Goal: Register for event/course

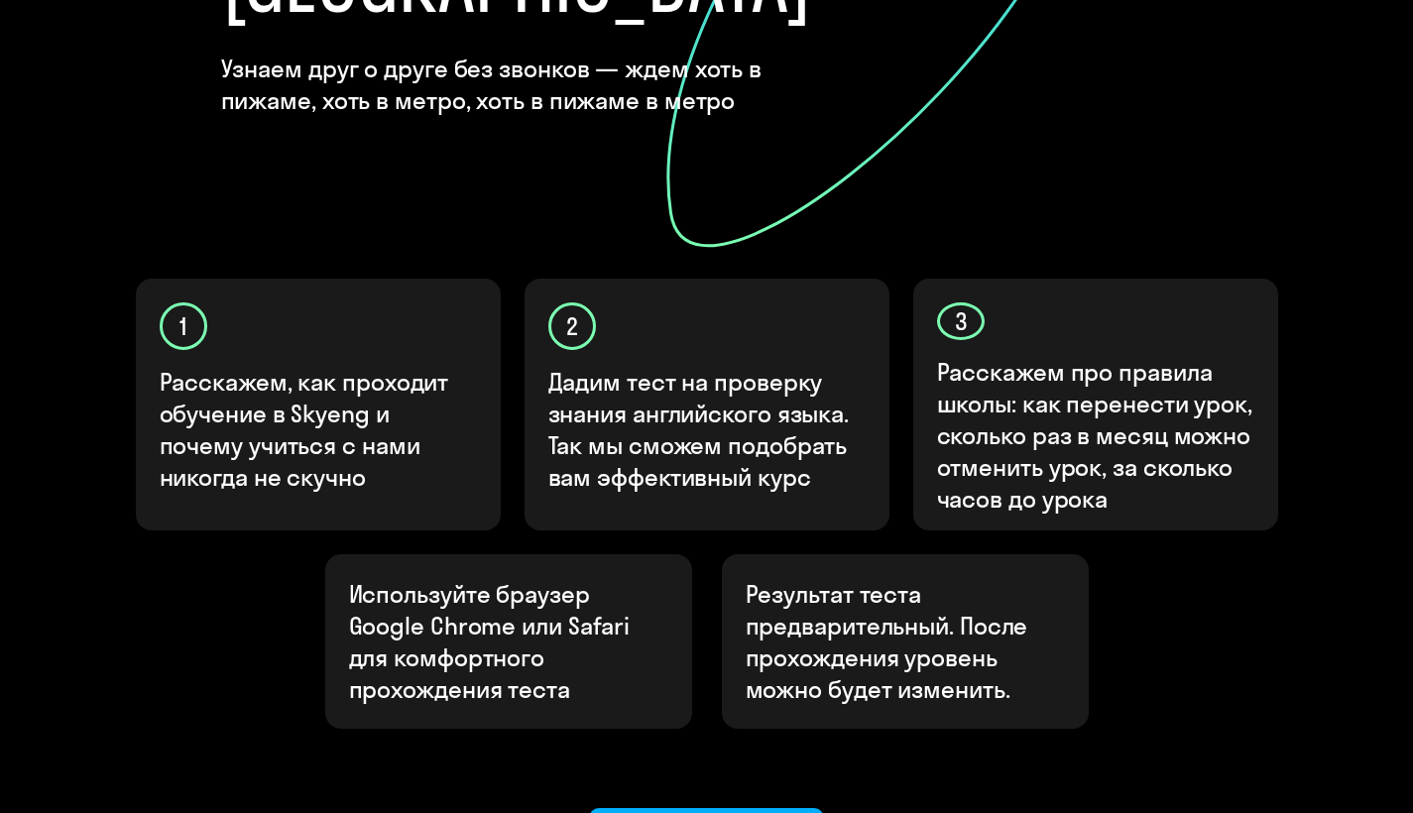
scroll to position [619, 0]
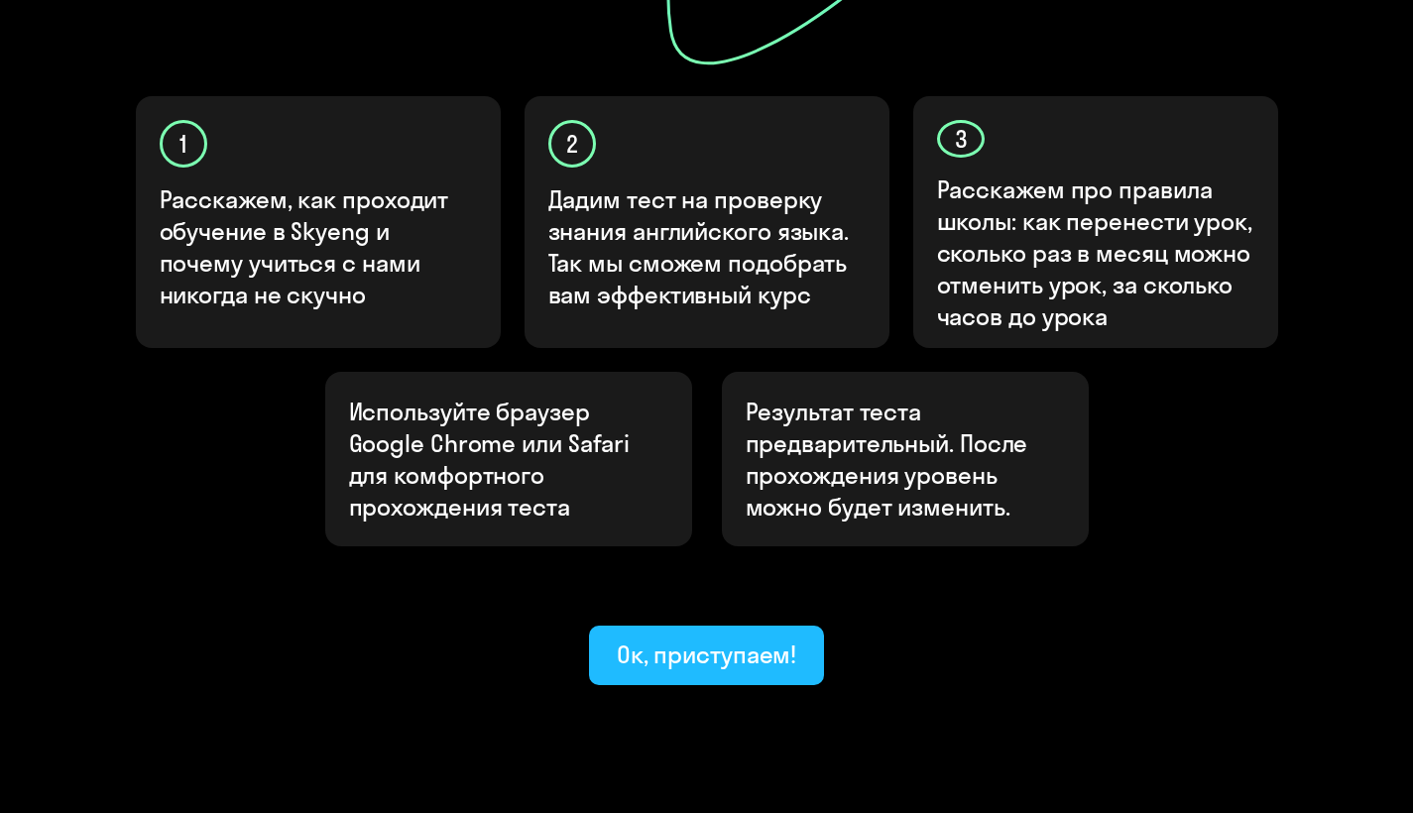
click at [685, 639] on div "Ок, приступаем!" at bounding box center [707, 655] width 181 height 32
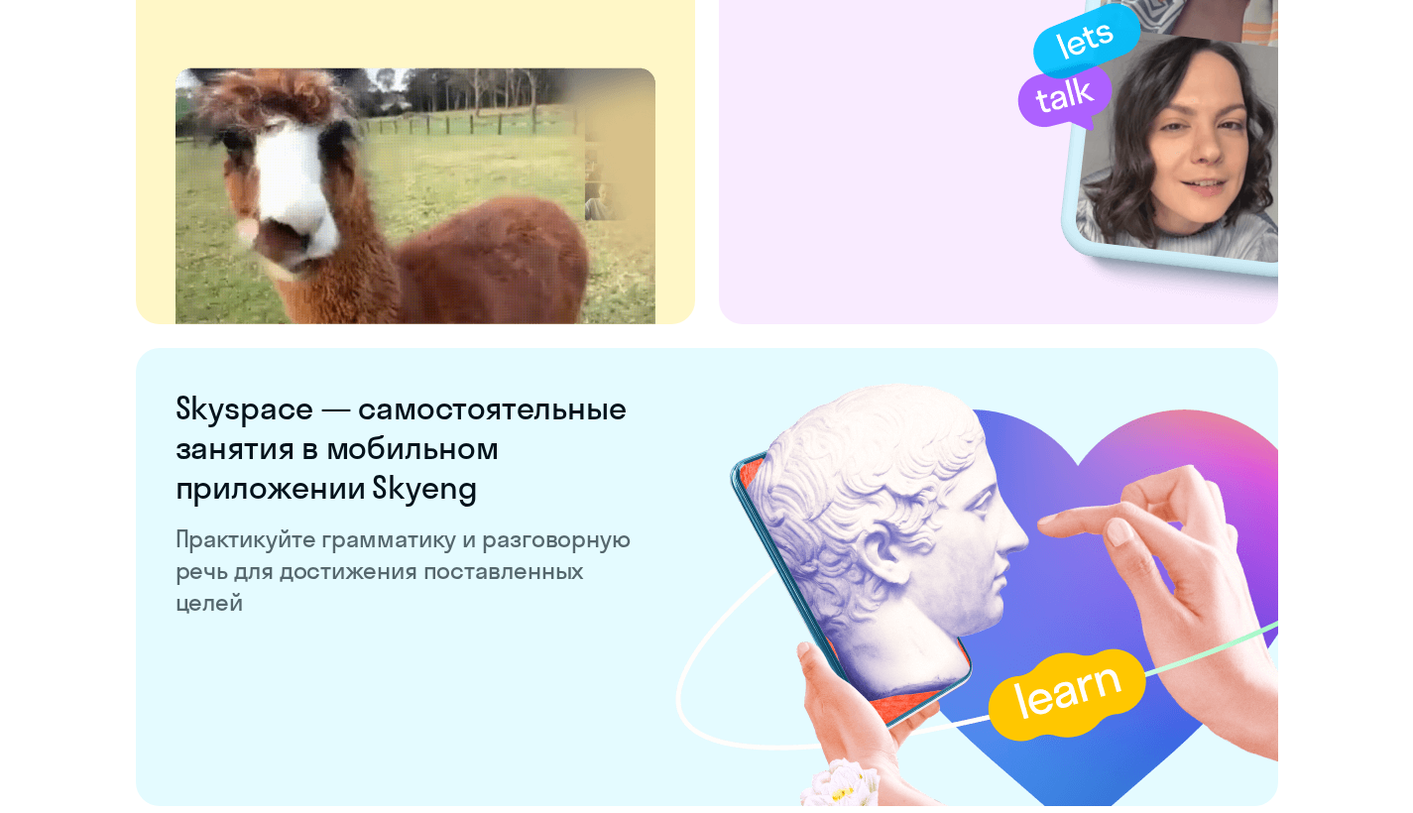
scroll to position [3784, 0]
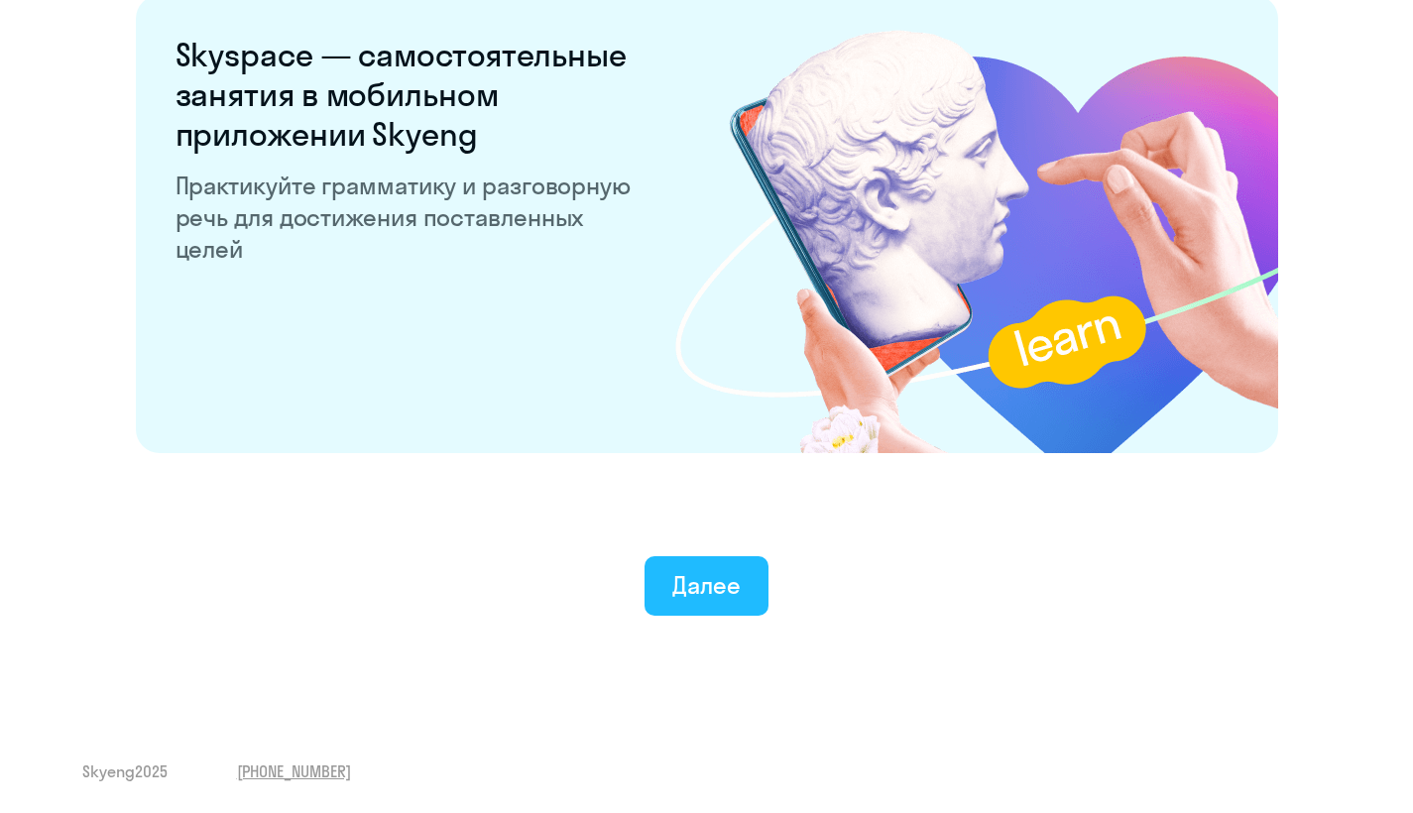
click at [722, 589] on div "Далее" at bounding box center [706, 585] width 68 height 32
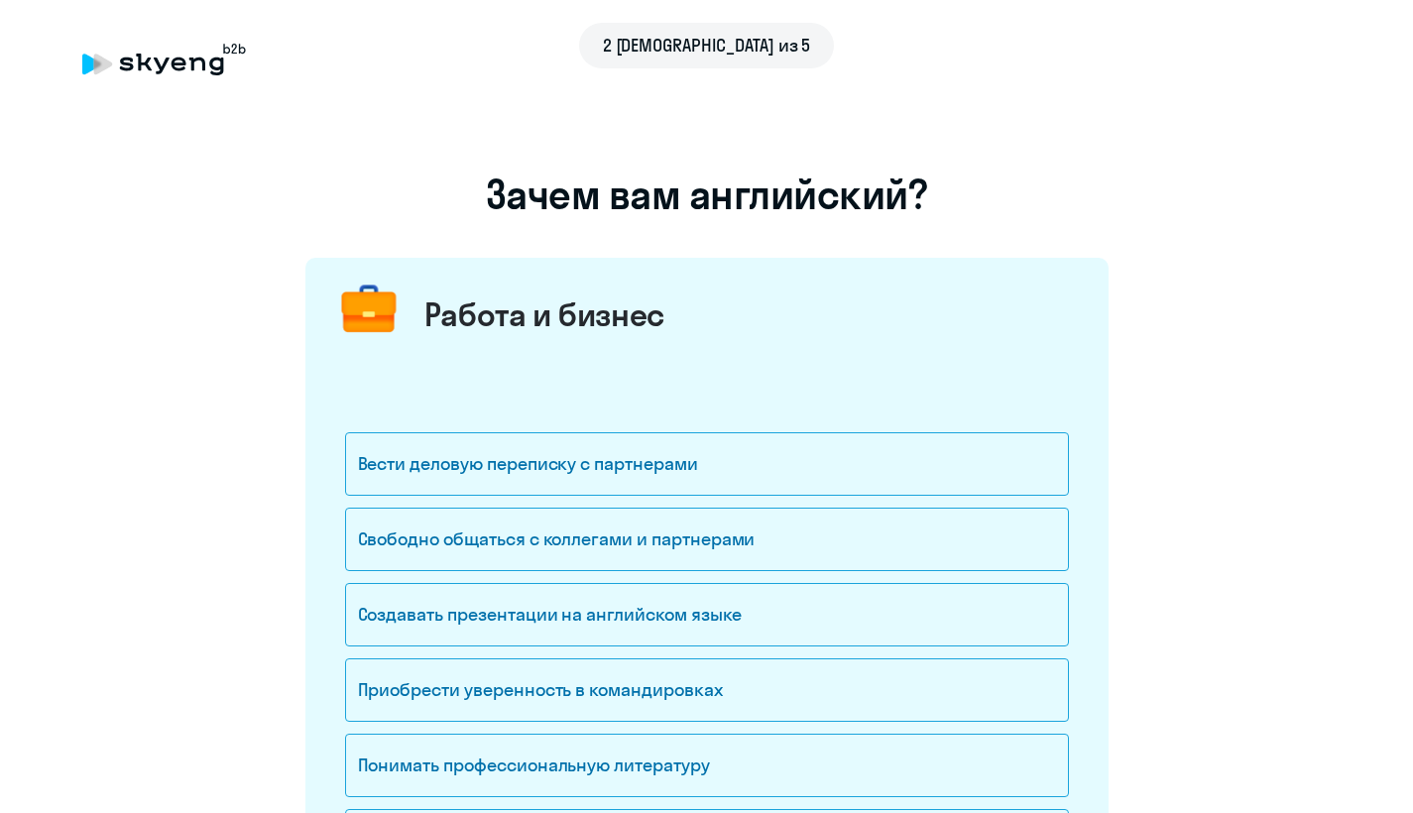
scroll to position [164, 0]
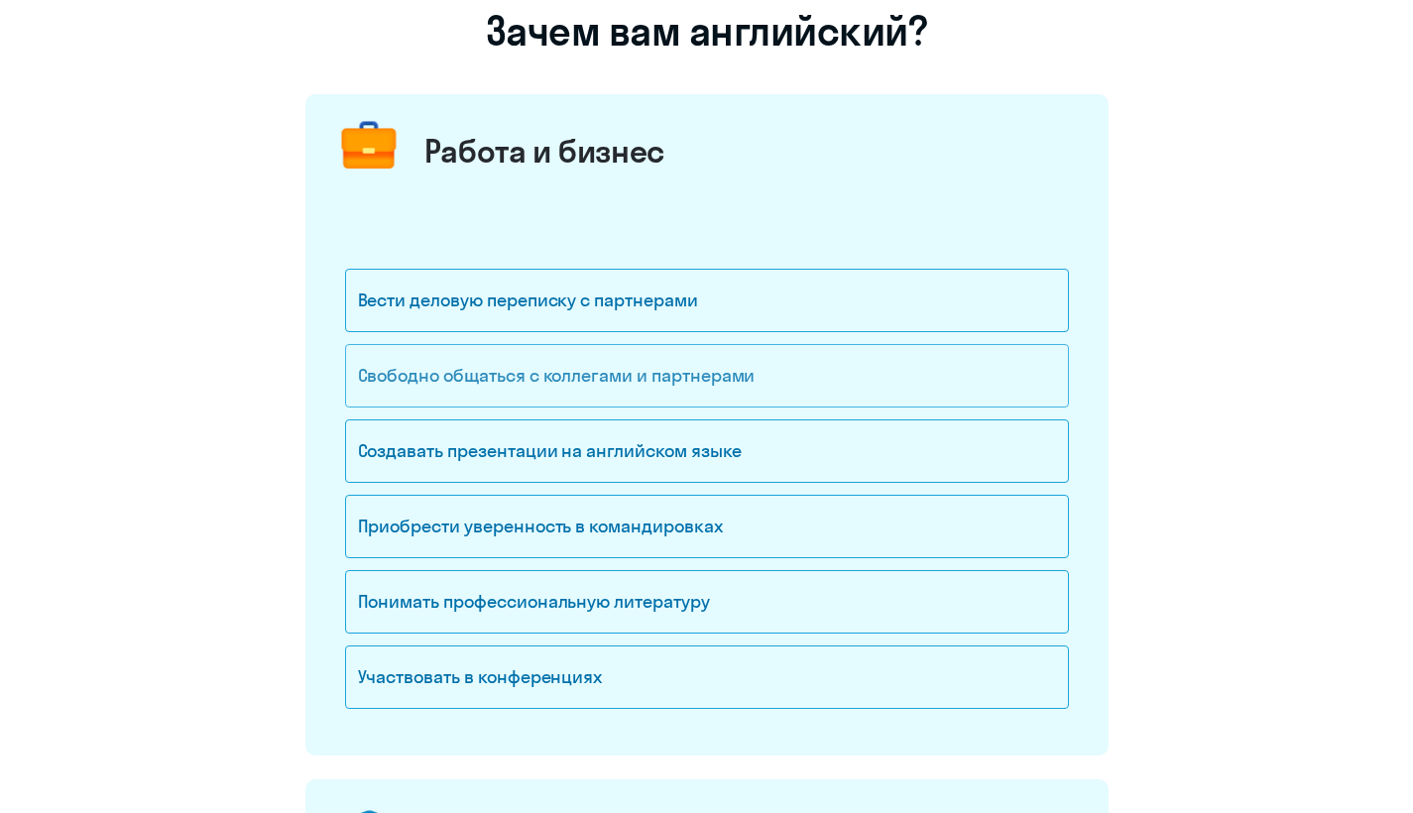
click at [594, 370] on div "Свободно общаться с коллегами и партнерами" at bounding box center [707, 375] width 724 height 63
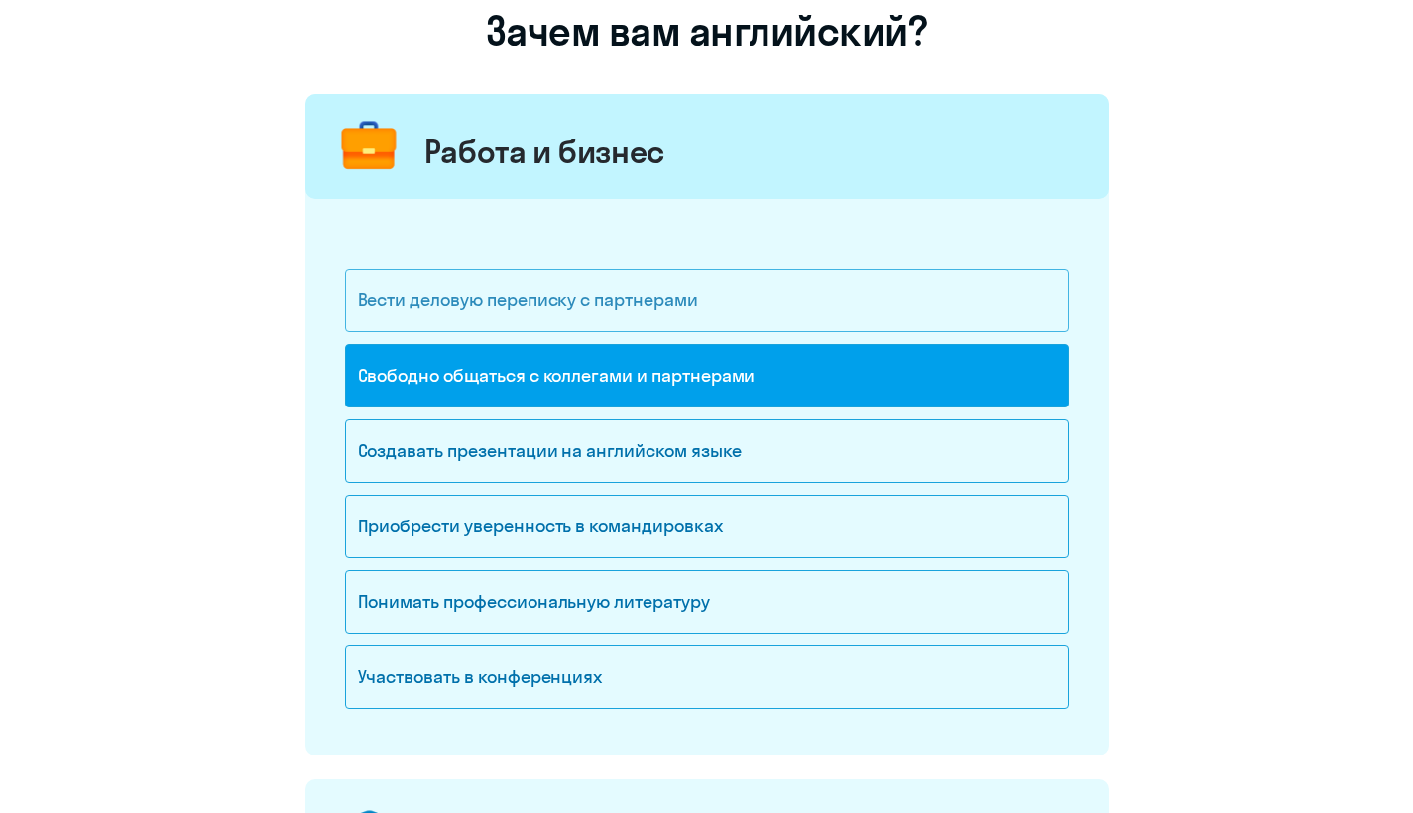
click at [582, 283] on div "Вести деловую переписку с партнерами" at bounding box center [707, 300] width 724 height 63
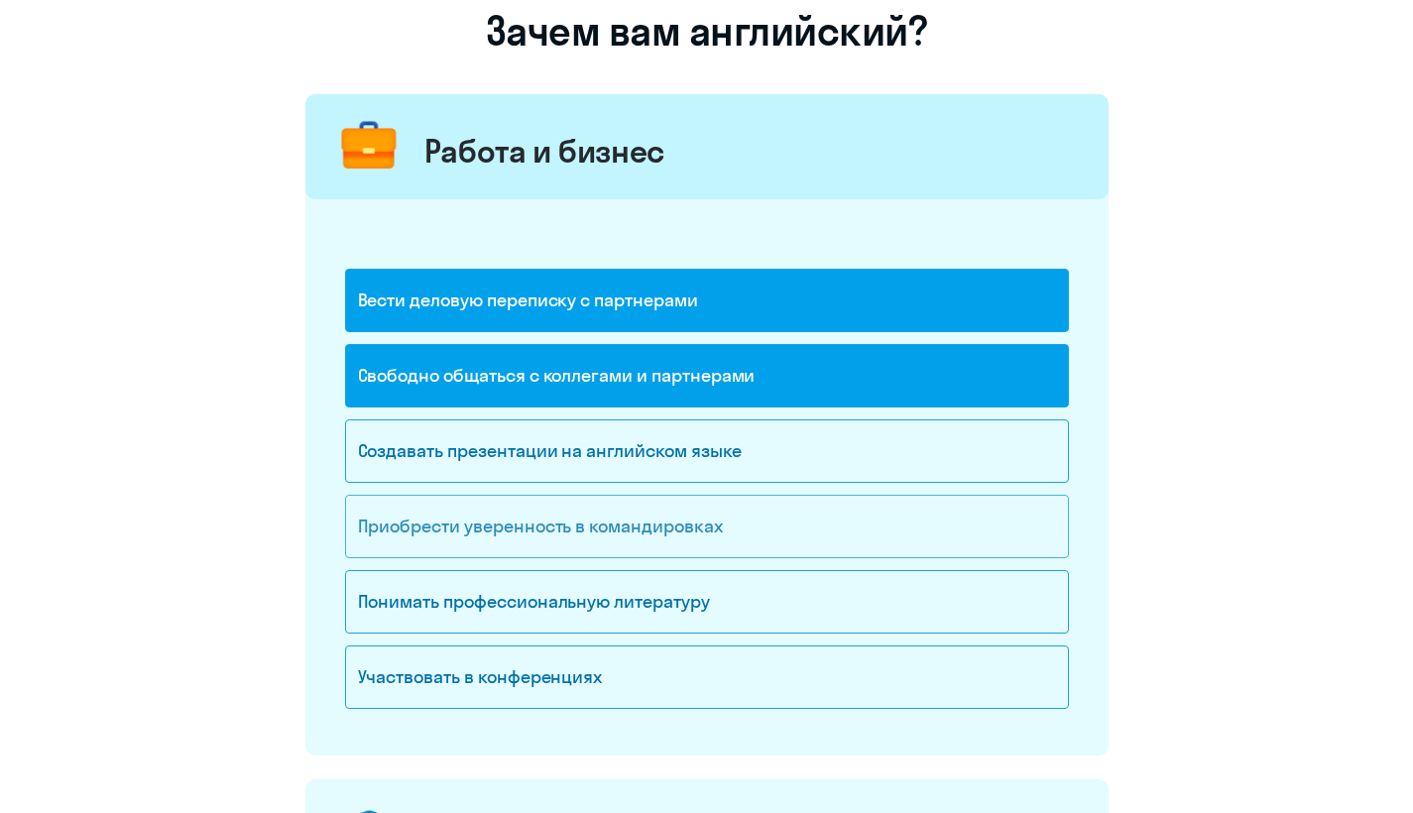
click at [576, 506] on div "Приобрести уверенность в командировках" at bounding box center [707, 526] width 724 height 63
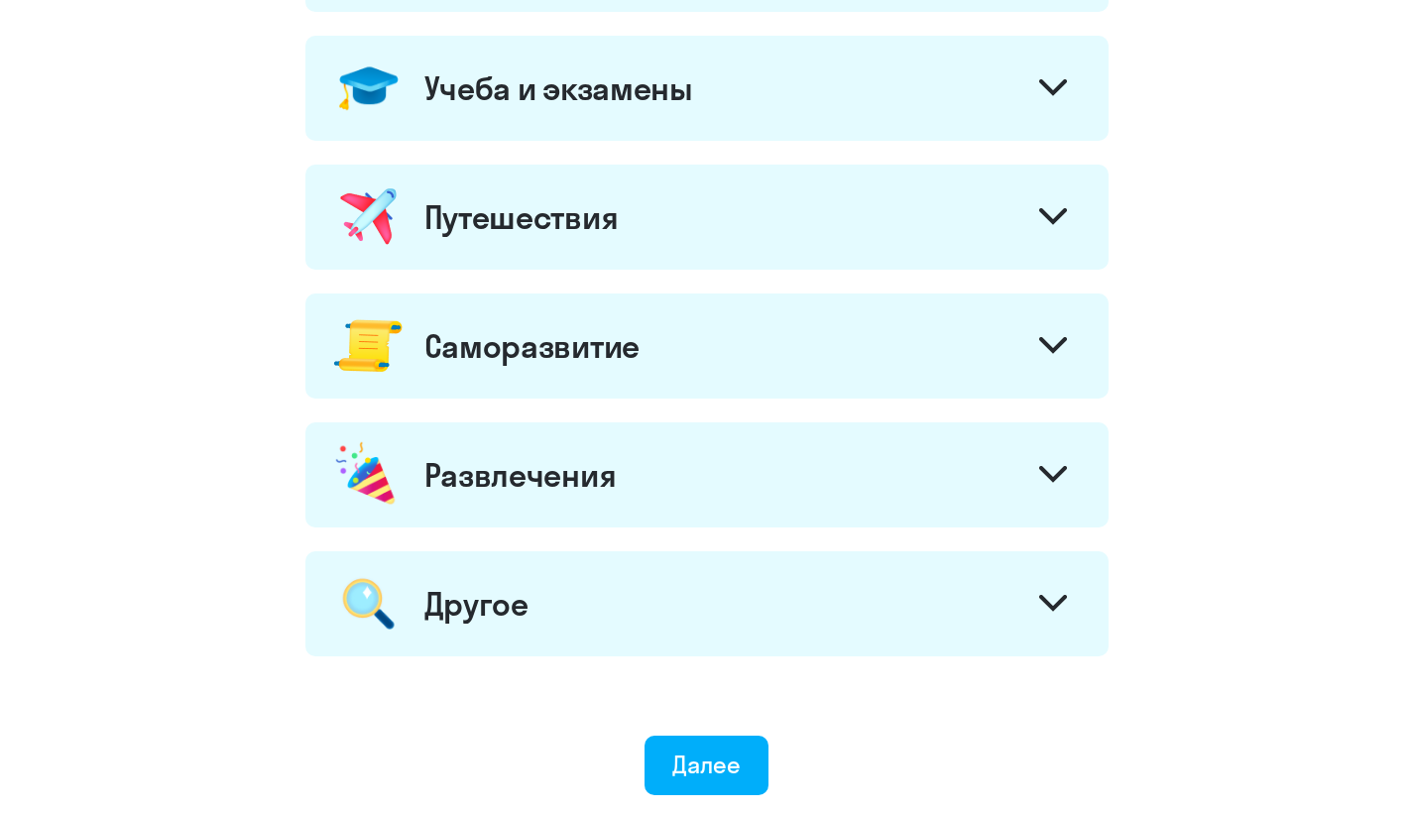
scroll to position [739, 0]
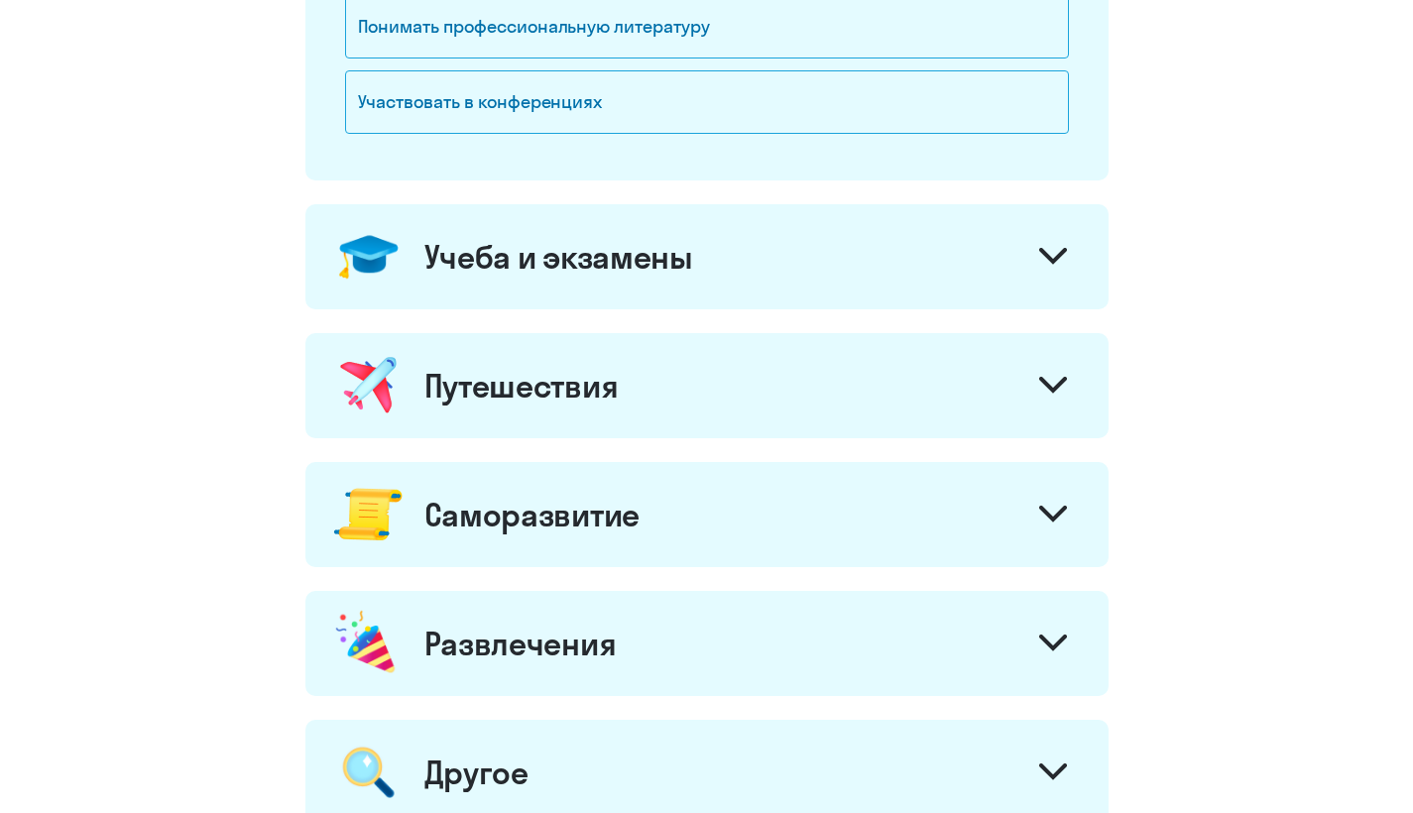
click at [872, 264] on div at bounding box center [1053, 259] width 48 height 48
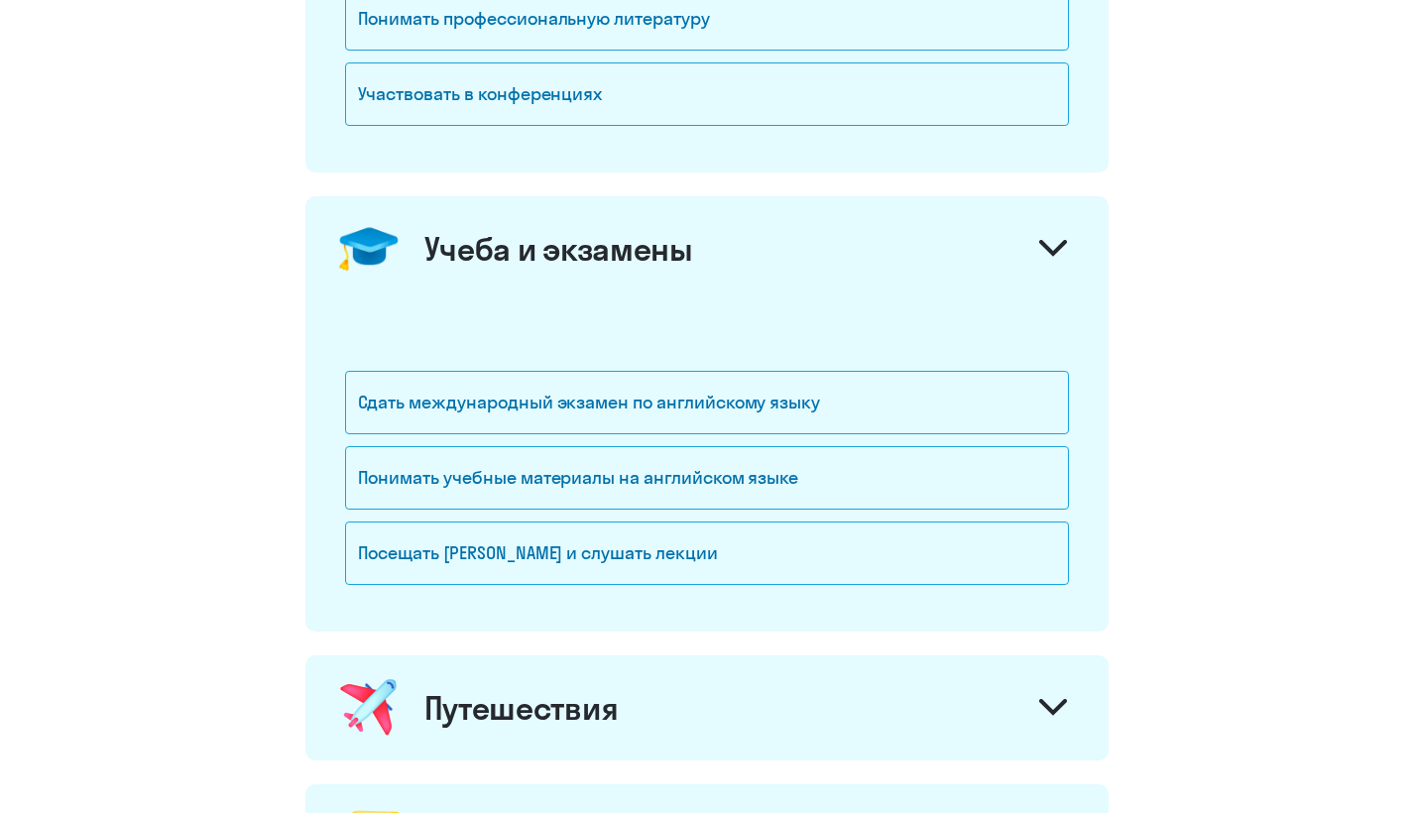
scroll to position [751, 0]
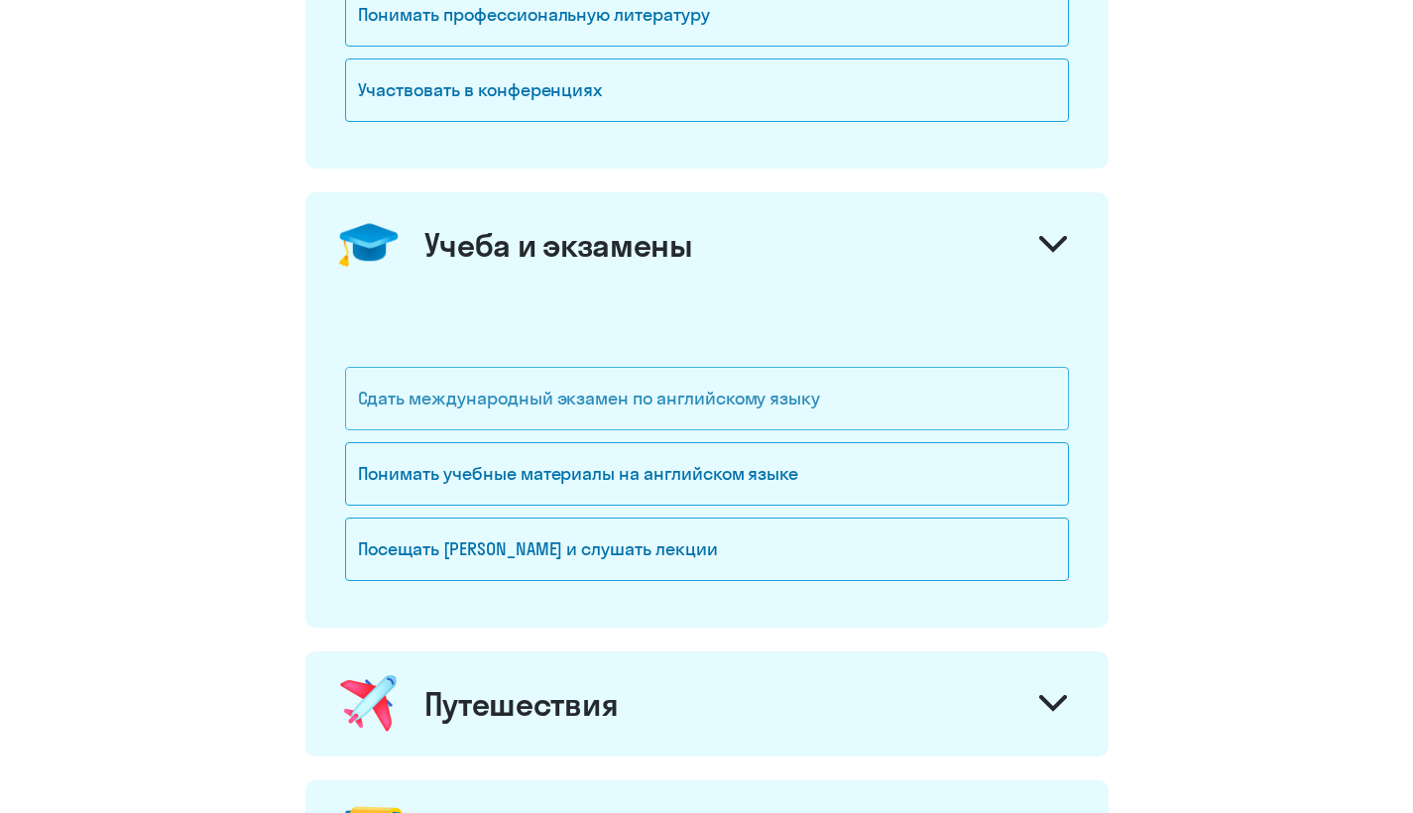
click at [650, 404] on div "Сдать международный экзамен по английскому языку" at bounding box center [707, 398] width 724 height 63
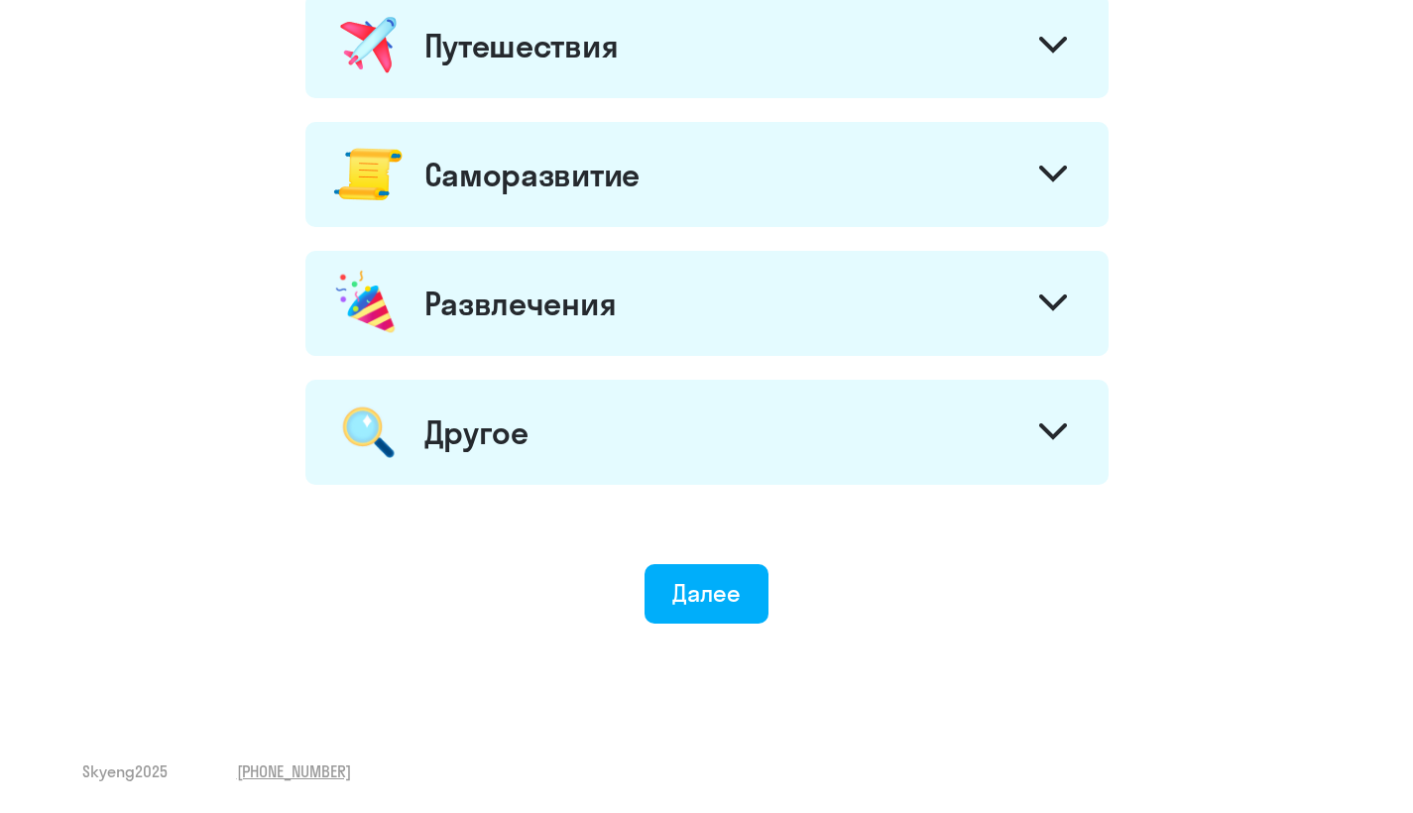
scroll to position [1254, 0]
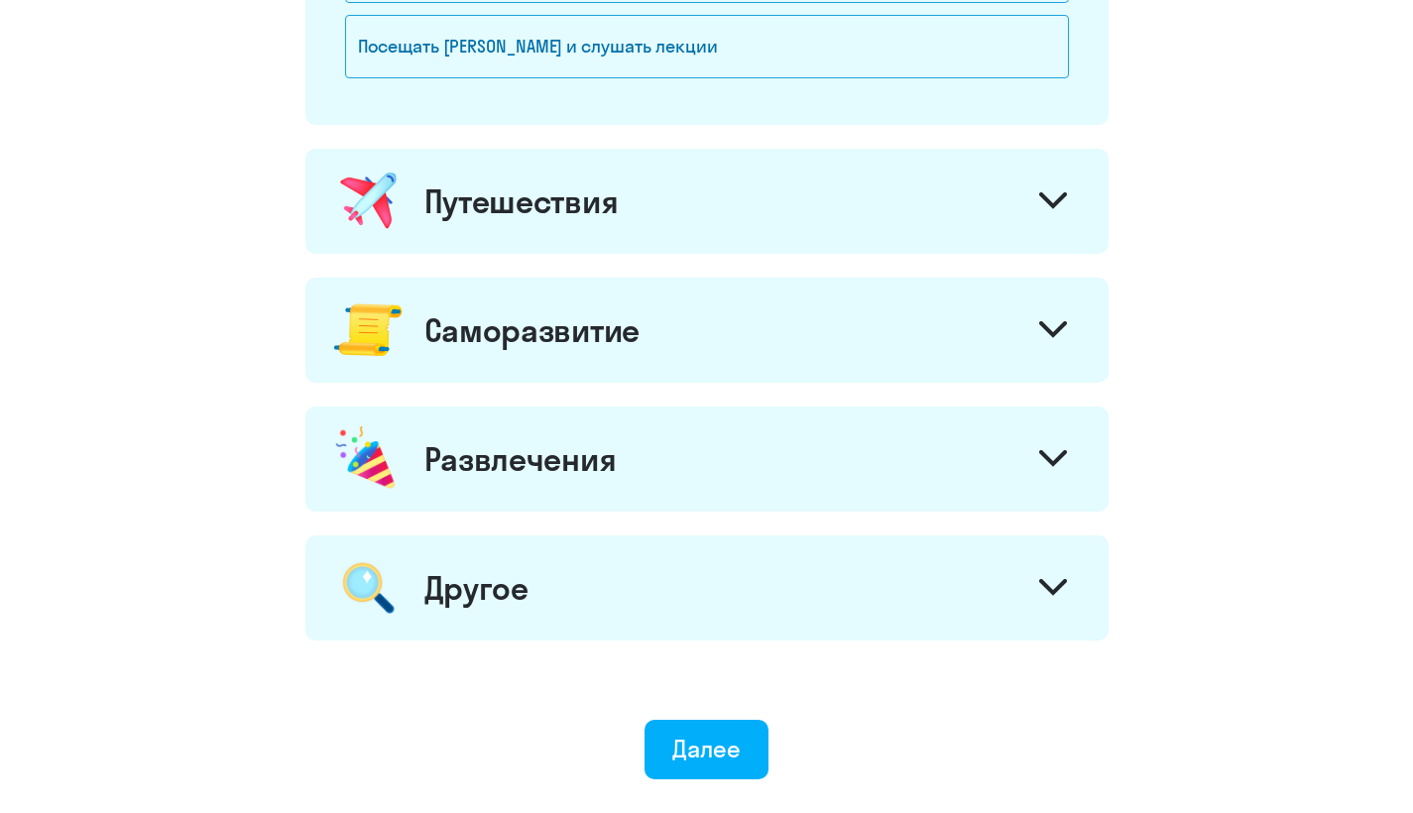
click at [872, 213] on svg-icon at bounding box center [1053, 203] width 28 height 22
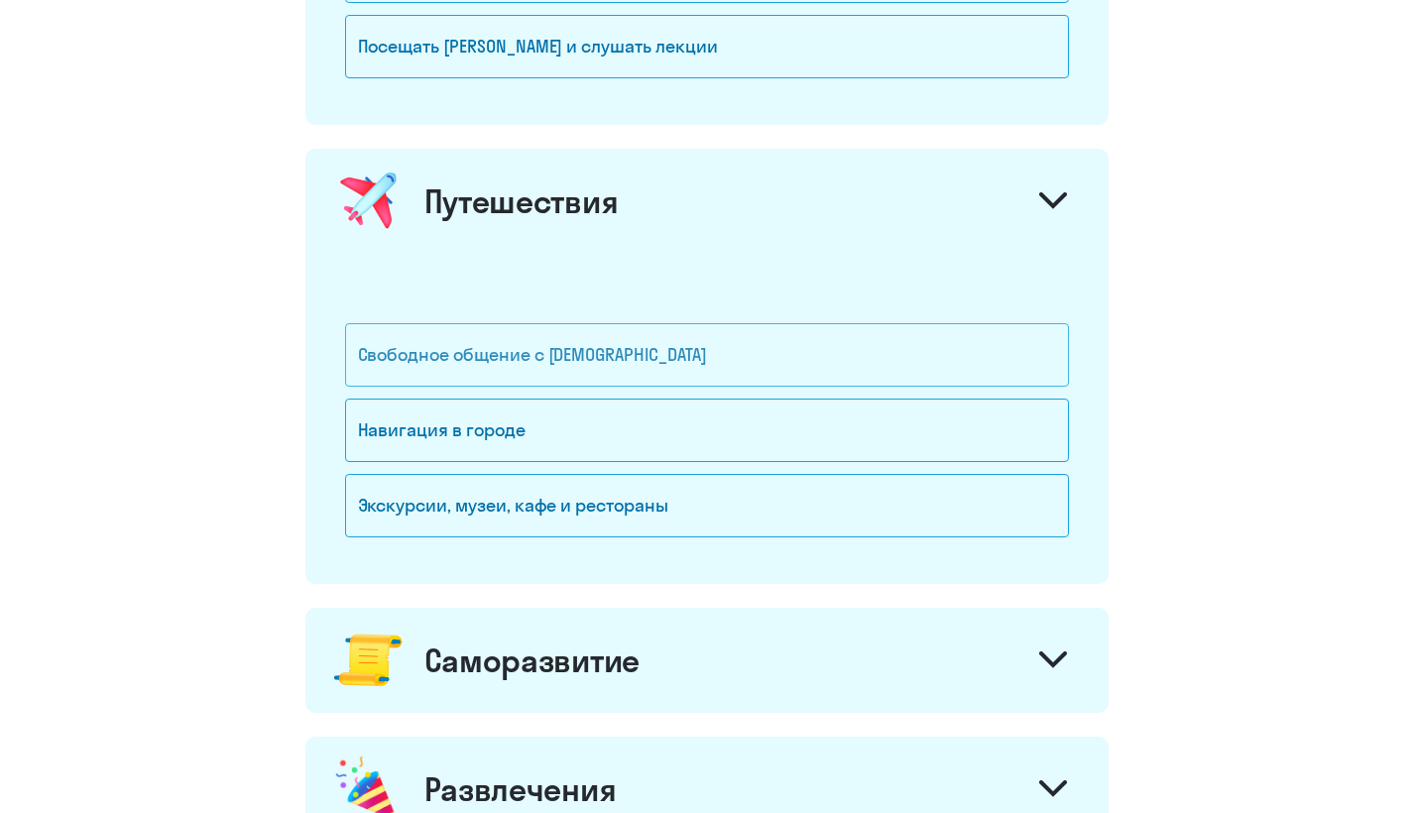
click at [692, 363] on div "Свободное общение с [DEMOGRAPHIC_DATA]" at bounding box center [707, 354] width 724 height 63
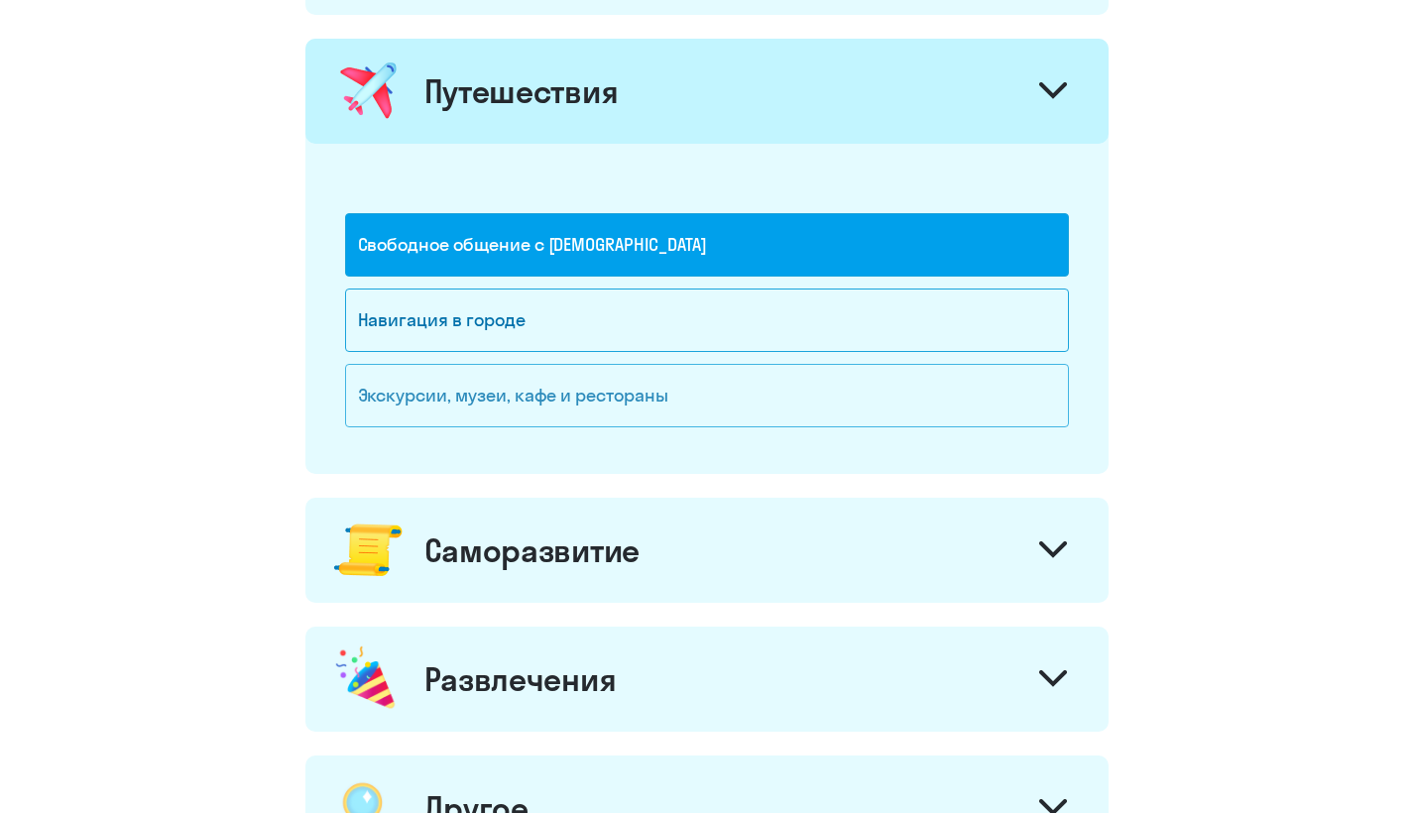
scroll to position [1408, 0]
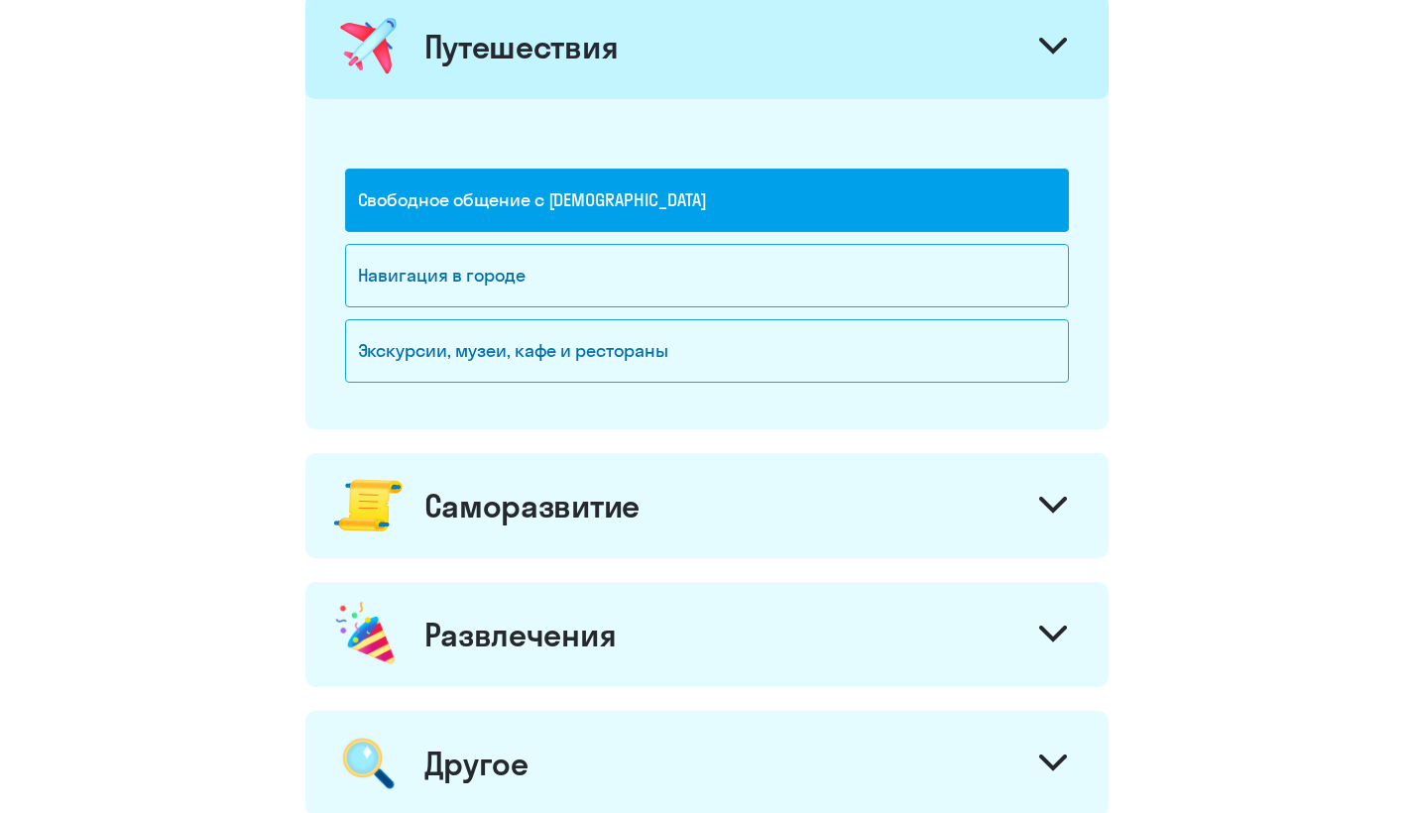
click at [872, 500] on icon at bounding box center [1053, 505] width 24 height 12
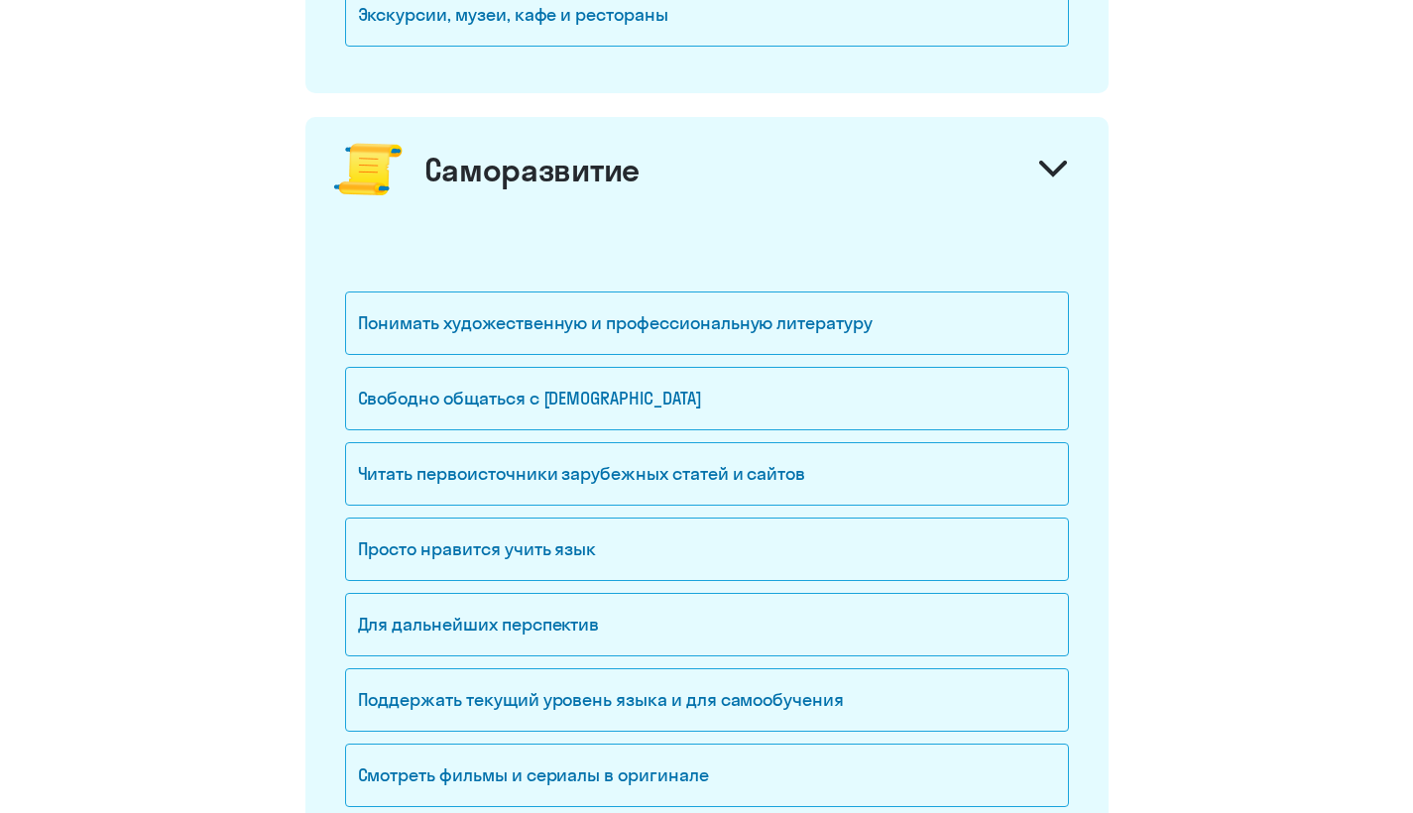
scroll to position [1844, 0]
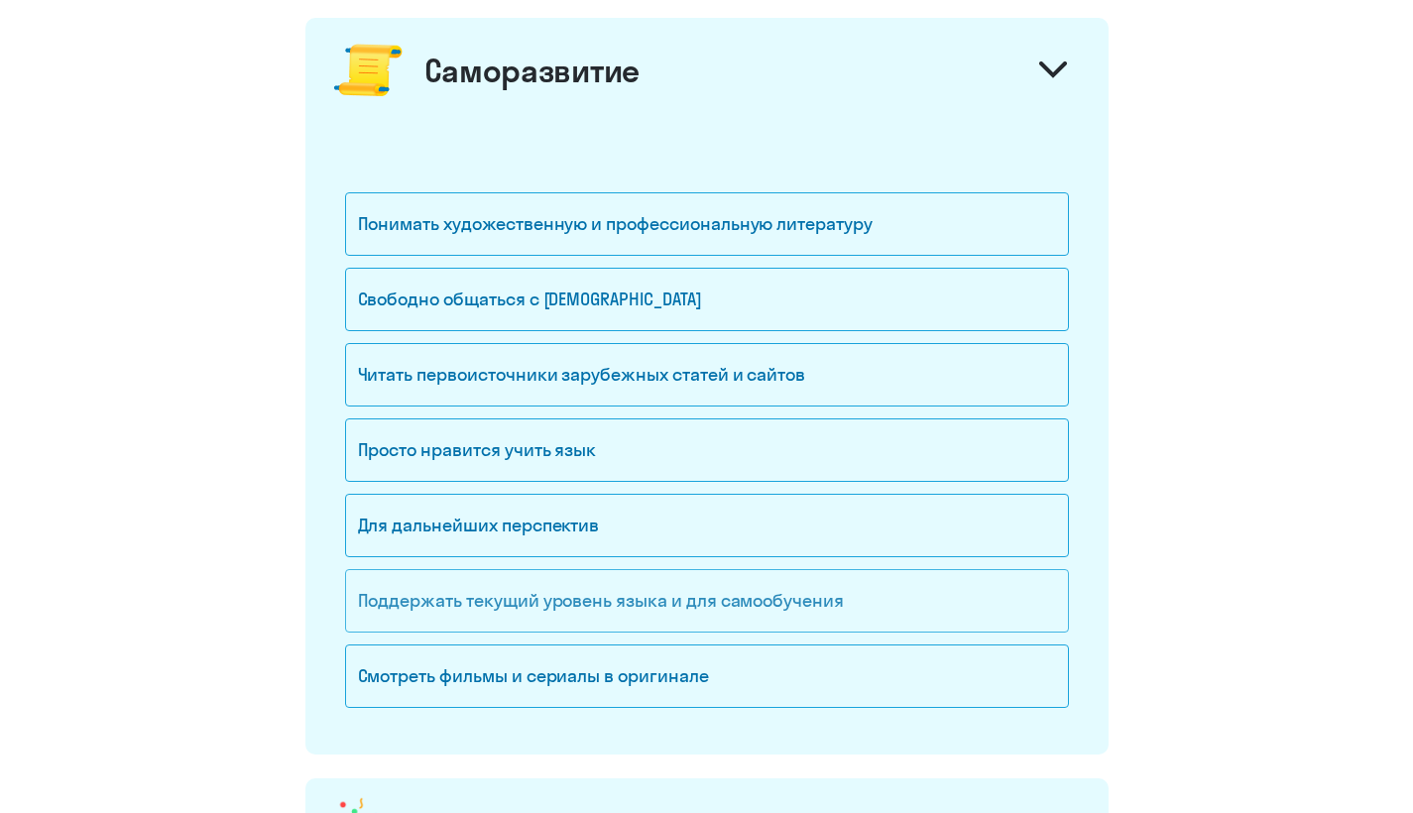
drag, startPoint x: 484, startPoint y: 687, endPoint x: 517, endPoint y: 578, distance: 113.9
click at [484, 687] on div "Смотреть фильмы и сериалы в оригинале" at bounding box center [707, 676] width 724 height 63
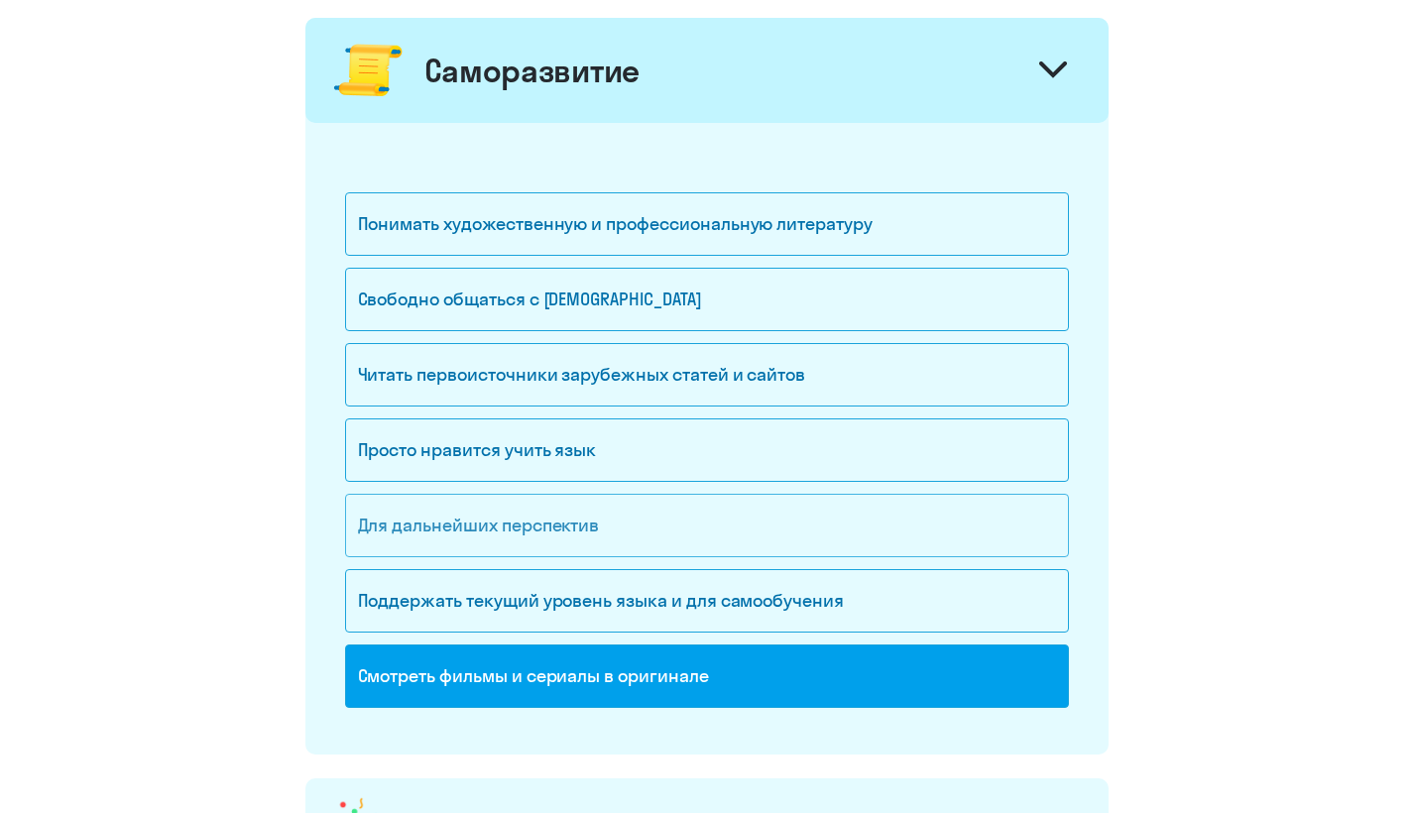
click at [507, 534] on div "Для дальнейших перспектив" at bounding box center [707, 525] width 724 height 63
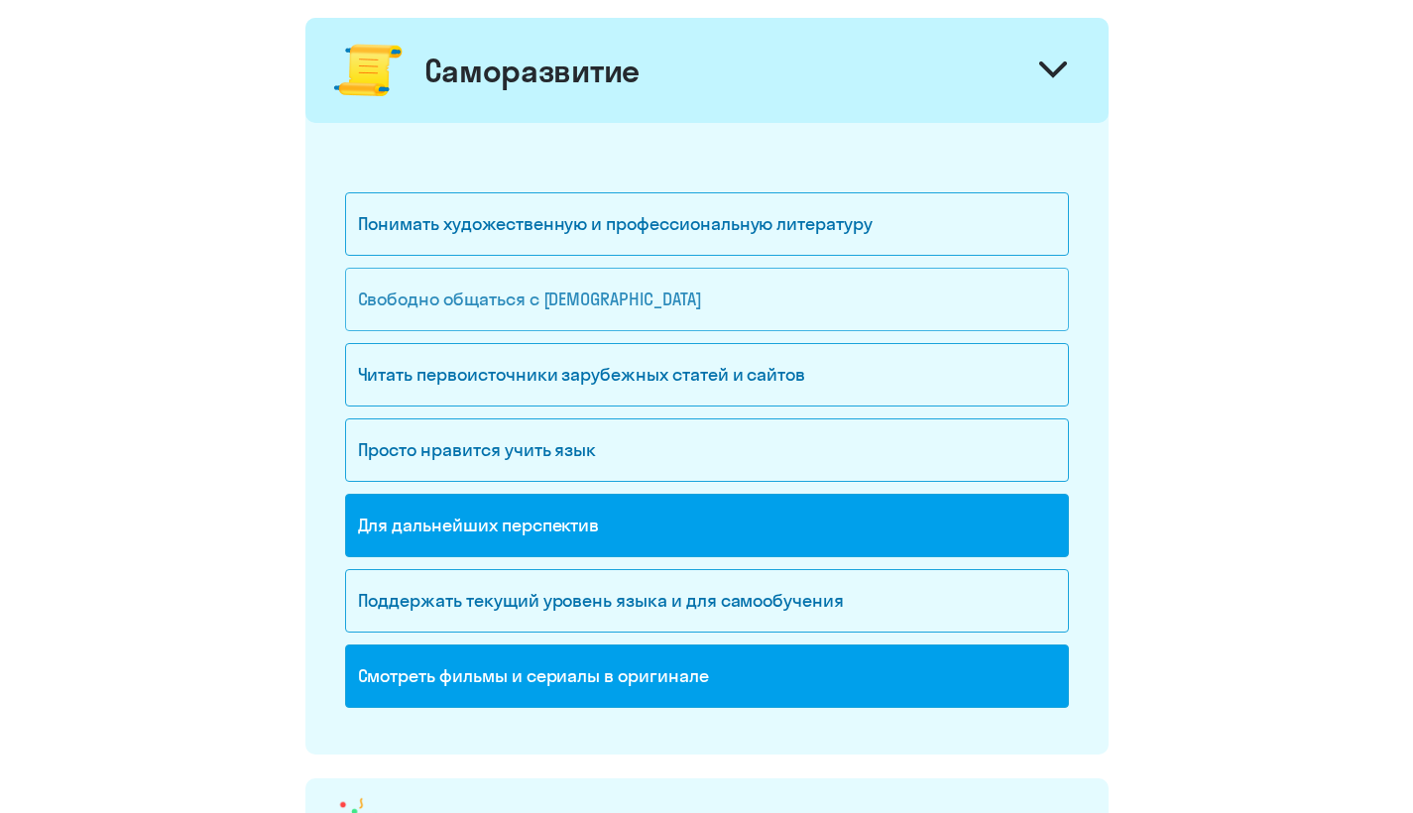
click at [544, 303] on div "Свободно общаться с [DEMOGRAPHIC_DATA]" at bounding box center [707, 299] width 724 height 63
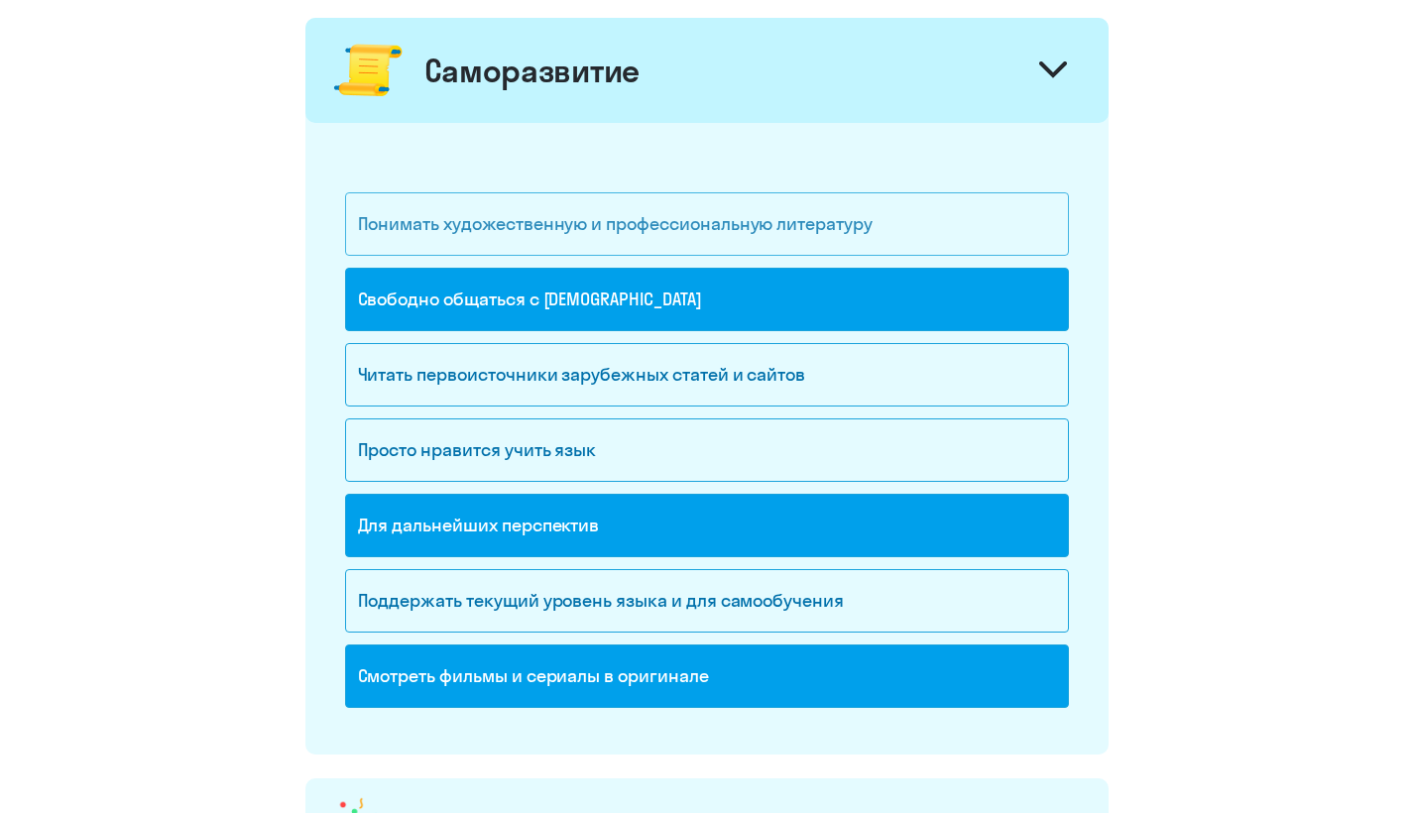
click at [570, 226] on div "Понимать художественную и профессиональную литературу" at bounding box center [707, 223] width 724 height 63
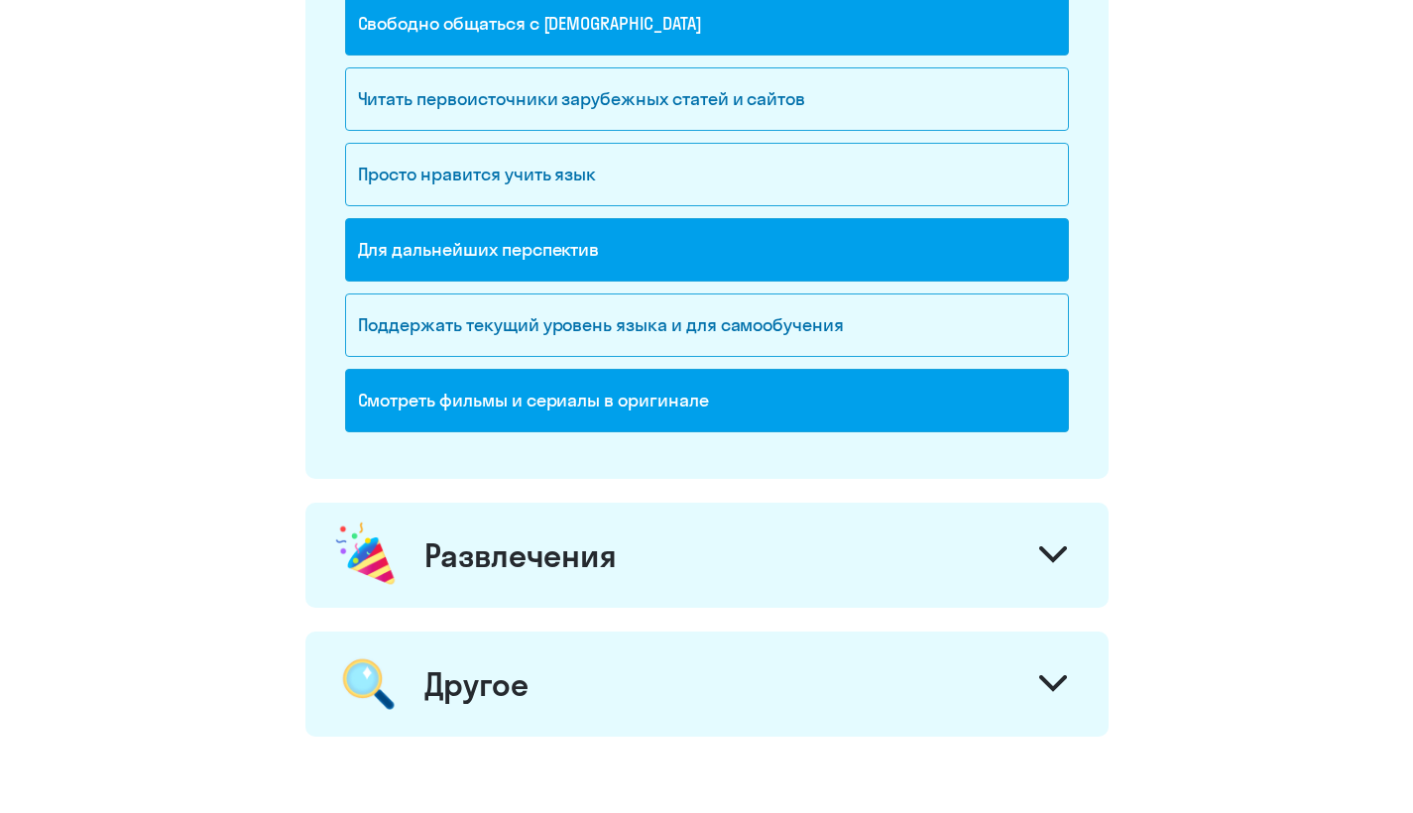
scroll to position [2298, 0]
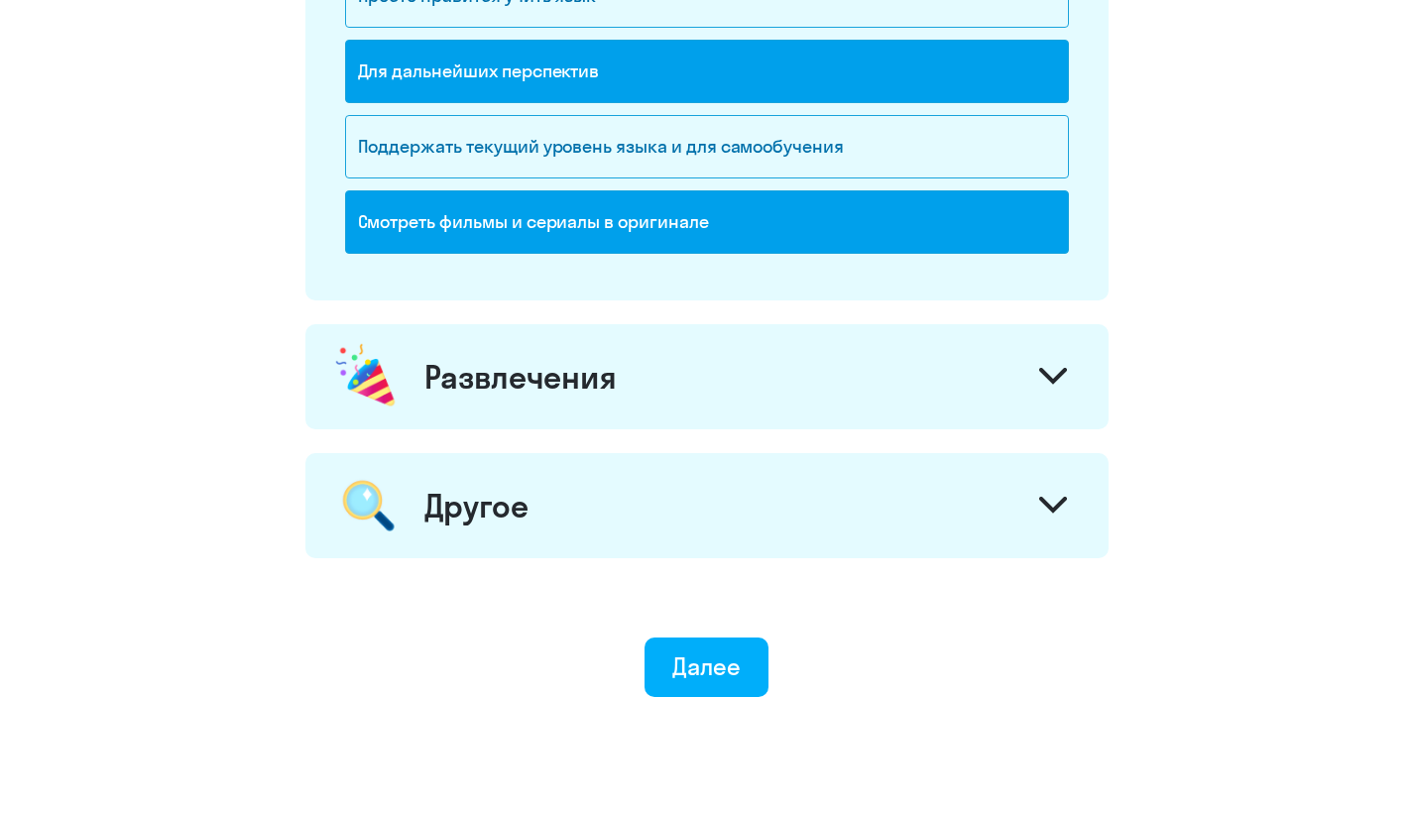
click at [872, 370] on div "Развлечения" at bounding box center [706, 376] width 803 height 105
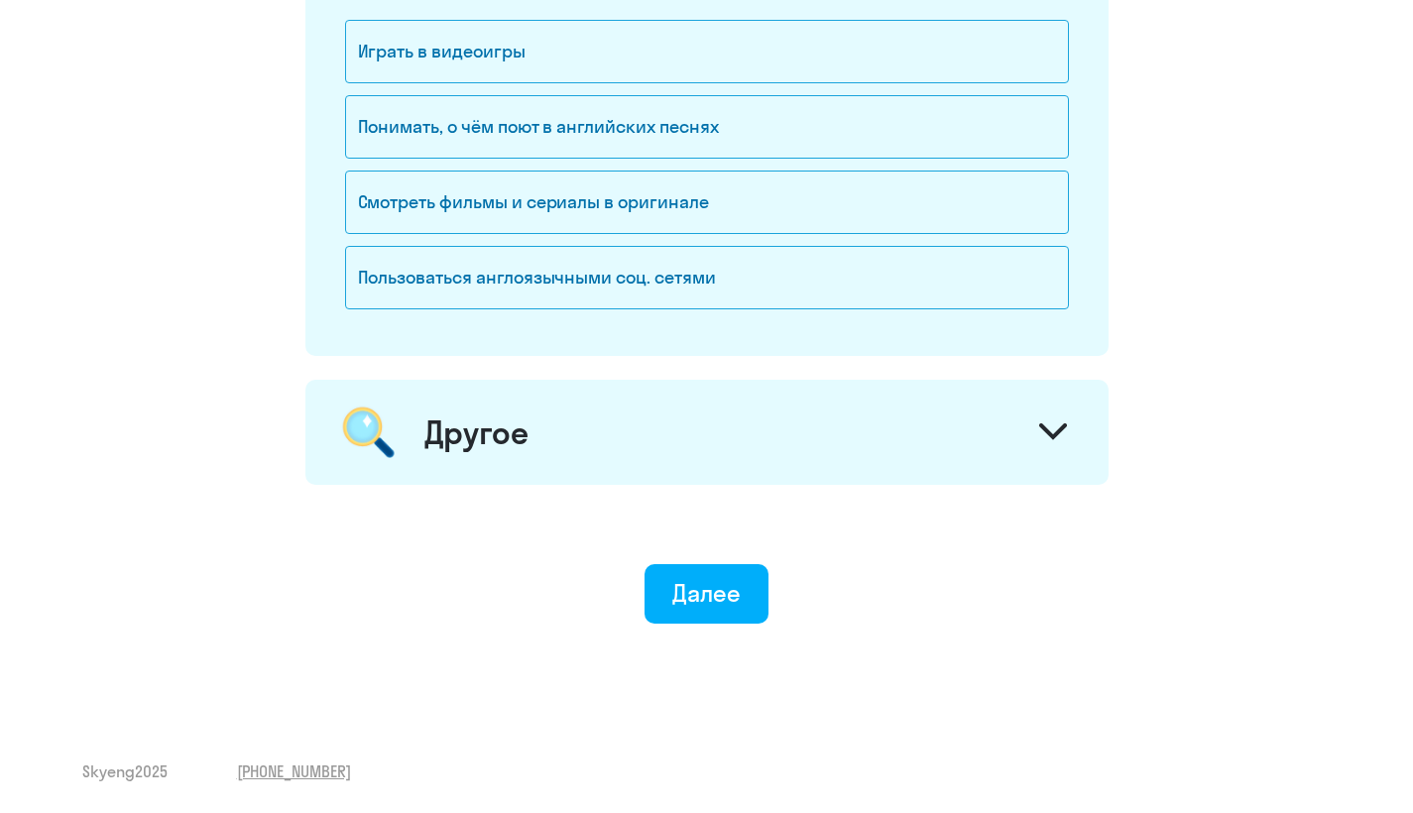
scroll to position [2773, 0]
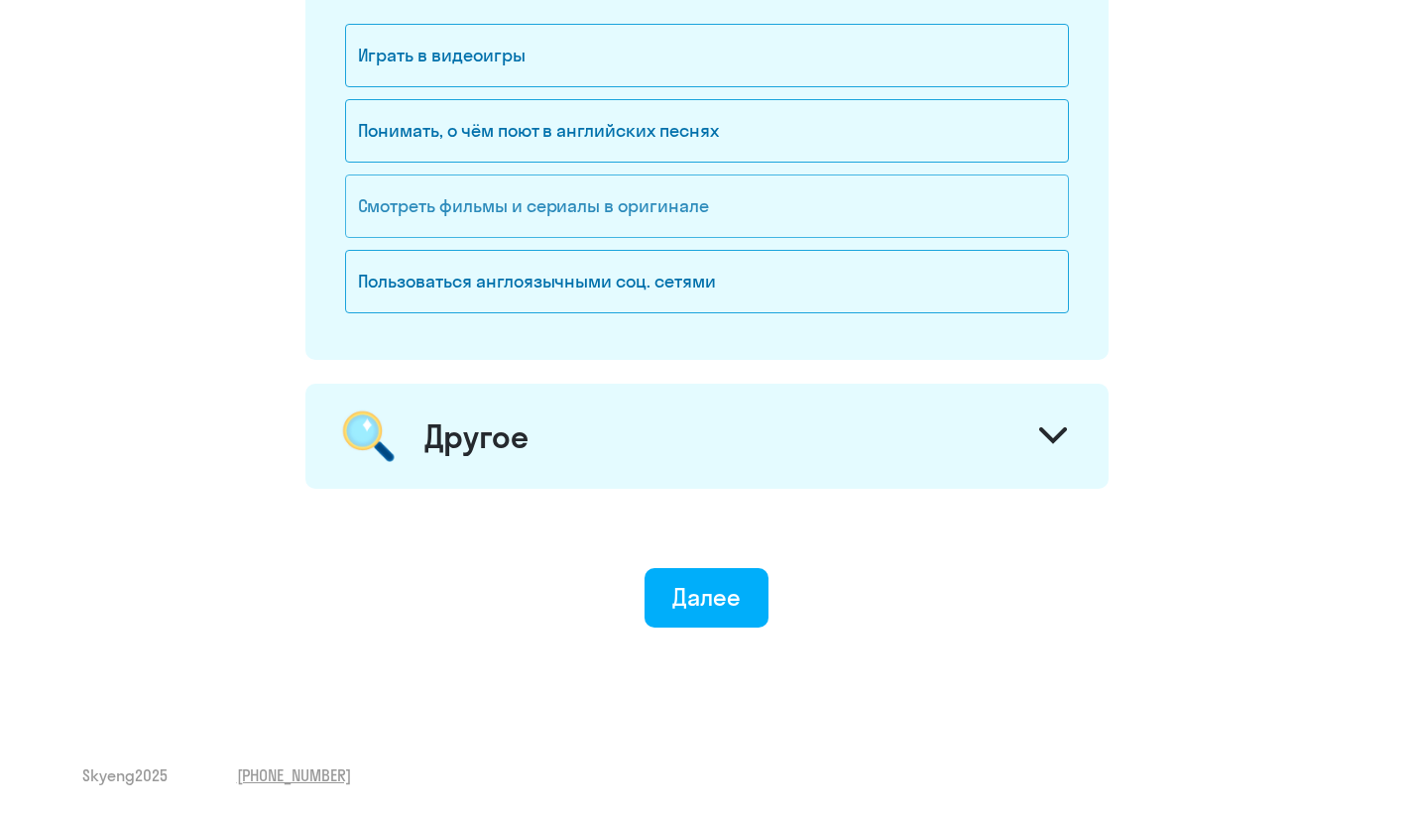
click at [774, 189] on div "Смотреть фильмы и сериалы в оригинале" at bounding box center [707, 206] width 724 height 63
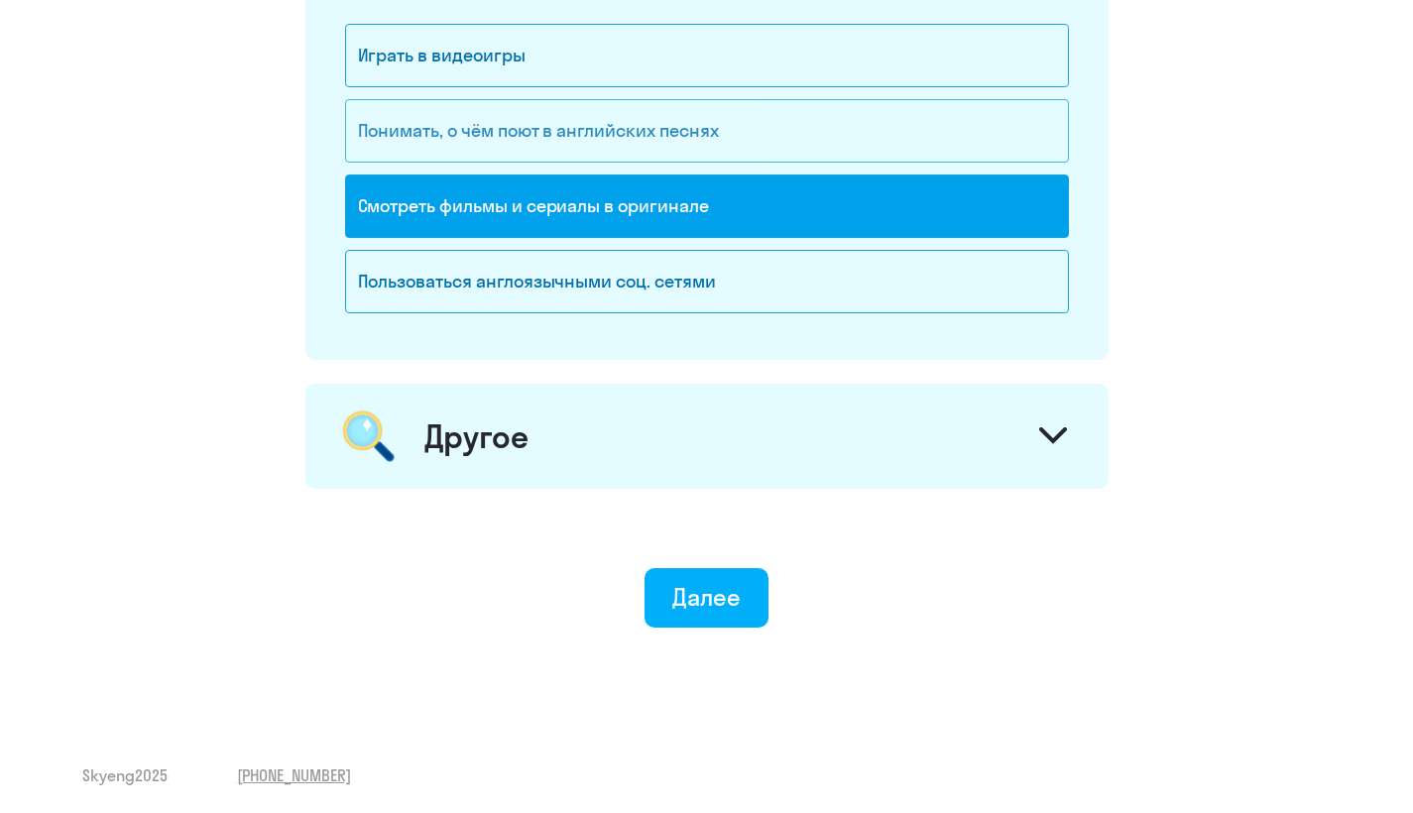
click at [762, 152] on div "Понимать, о чём поют в английских песнях" at bounding box center [707, 130] width 724 height 63
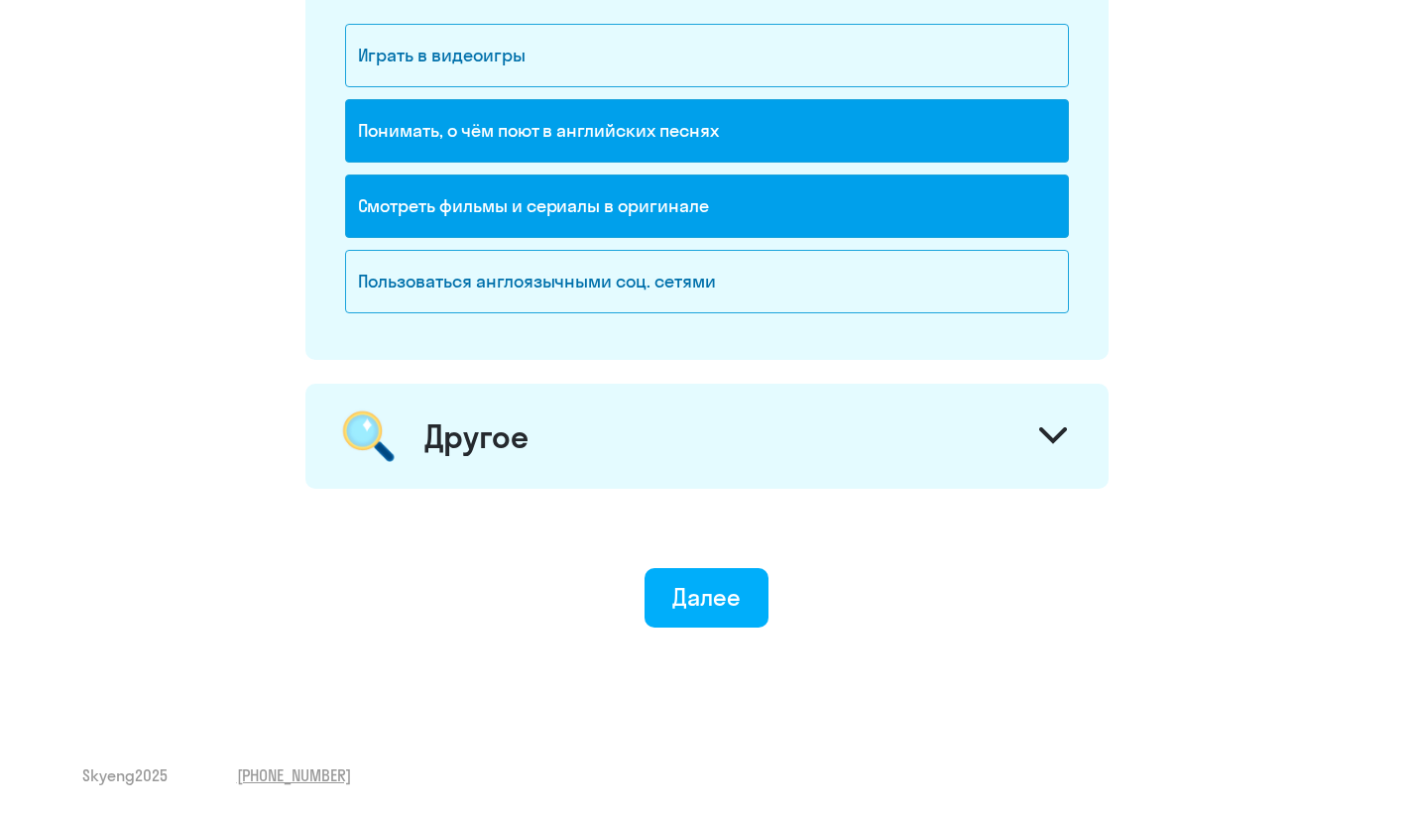
click at [872, 446] on svg-icon at bounding box center [1053, 438] width 28 height 22
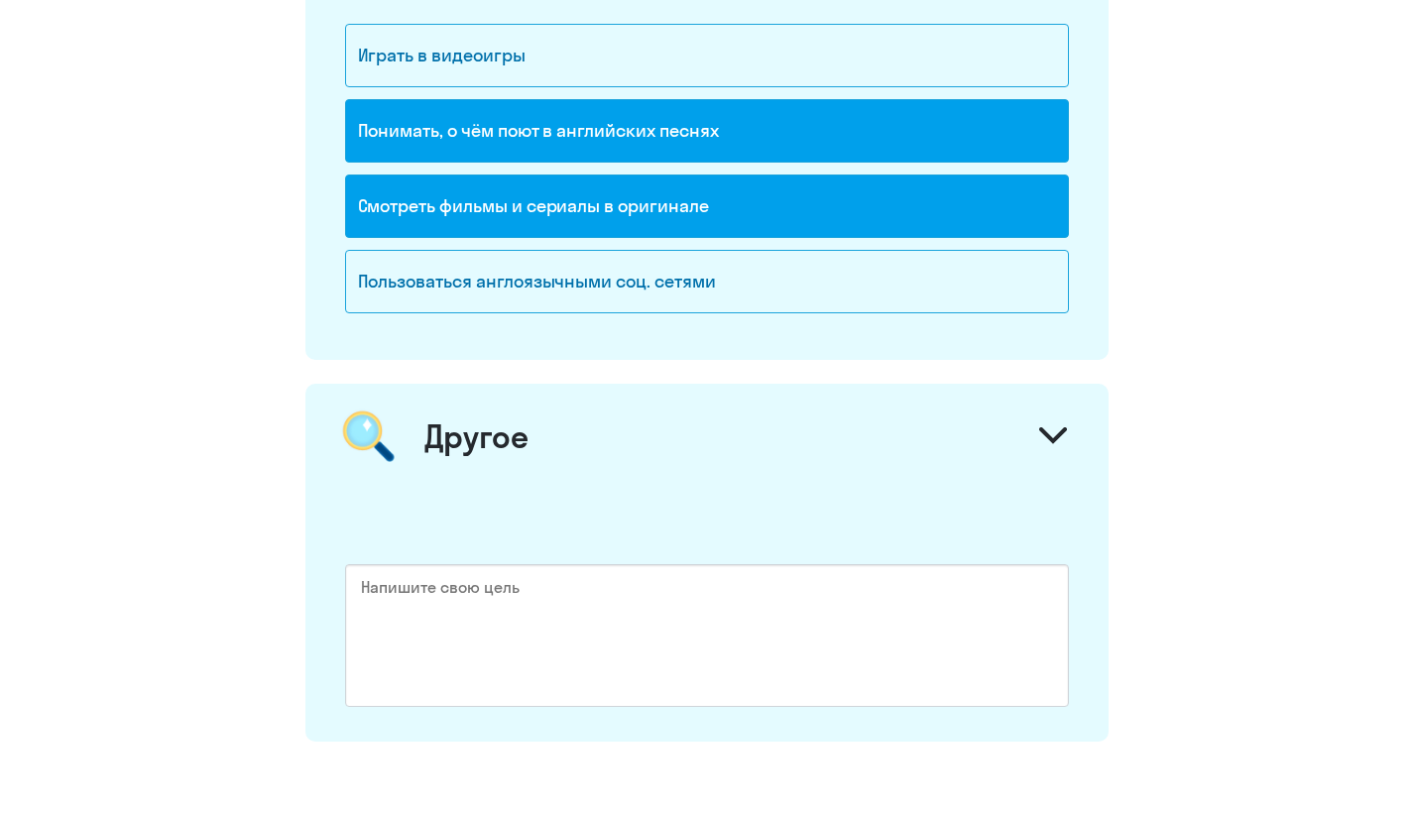
scroll to position [3030, 0]
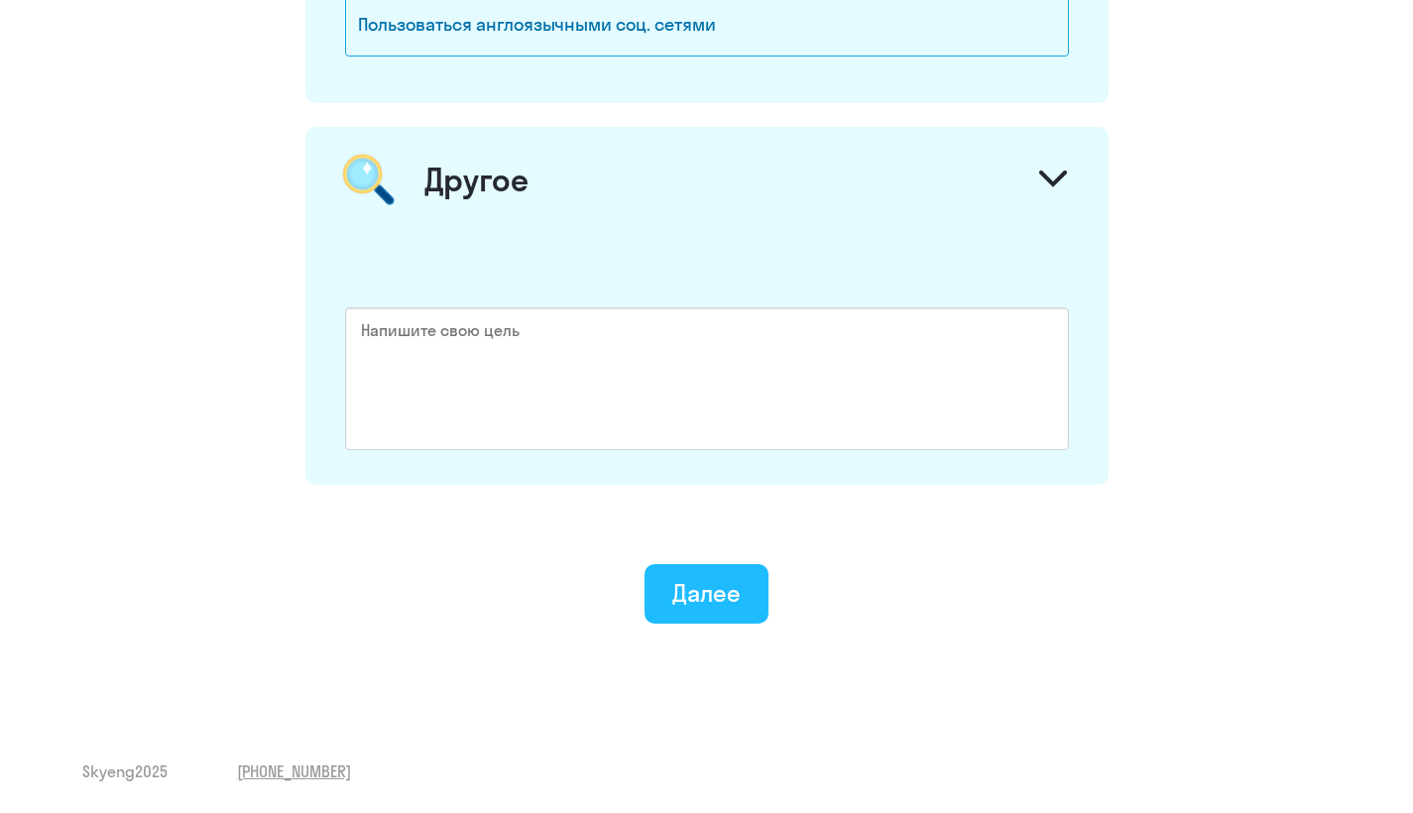
click at [692, 597] on div "Далее" at bounding box center [706, 593] width 68 height 32
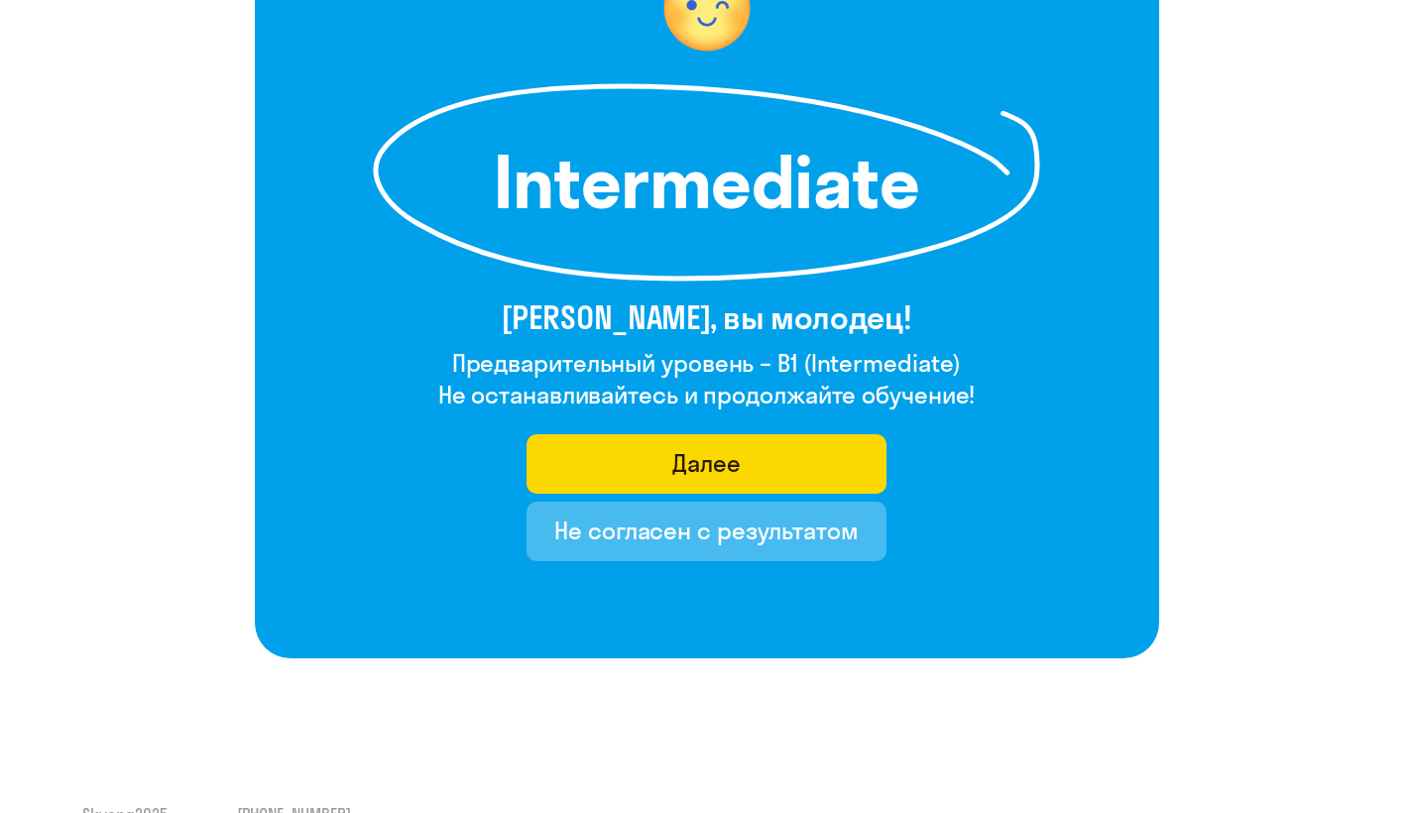
scroll to position [199, 0]
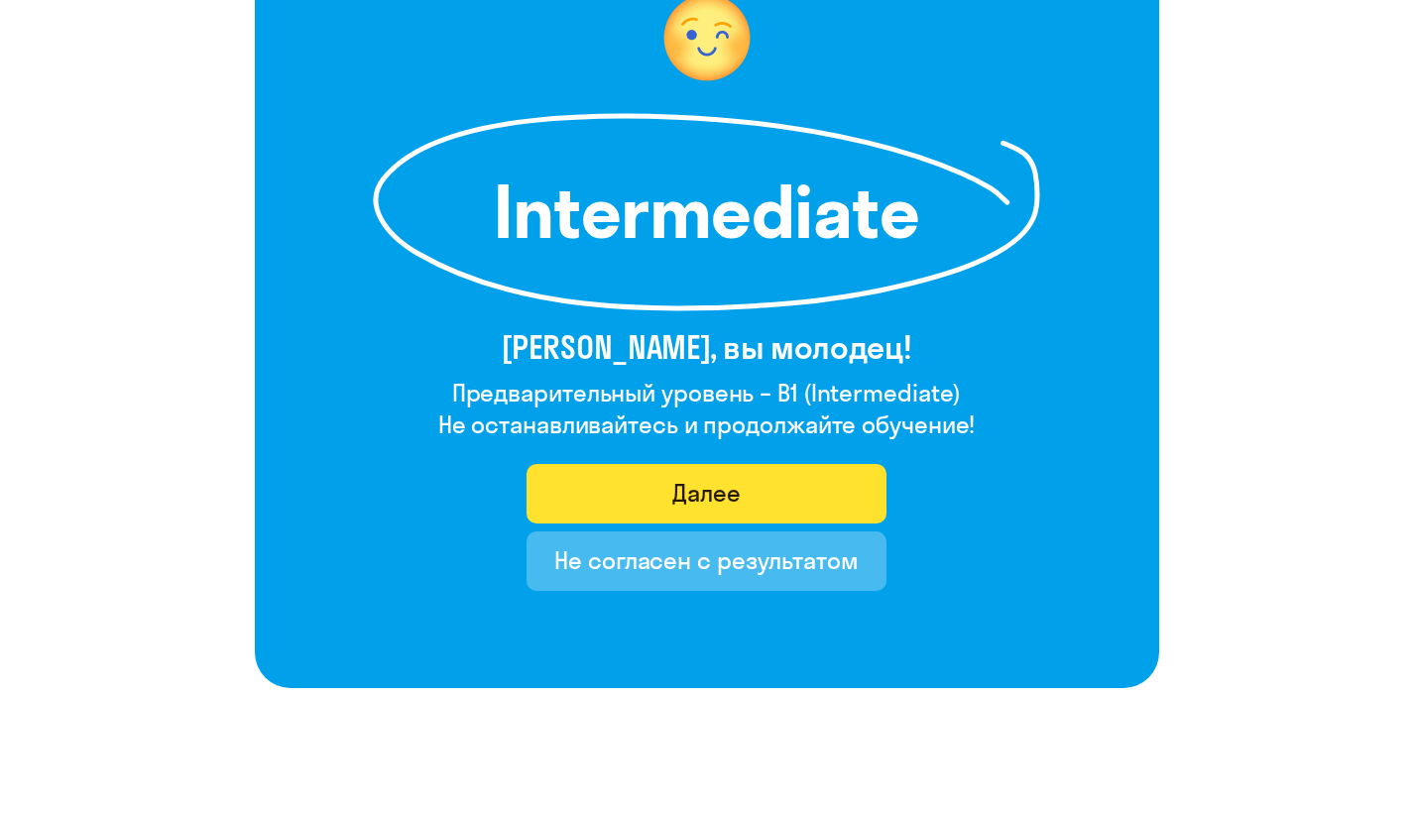
click at [690, 486] on div "Далее" at bounding box center [706, 493] width 68 height 32
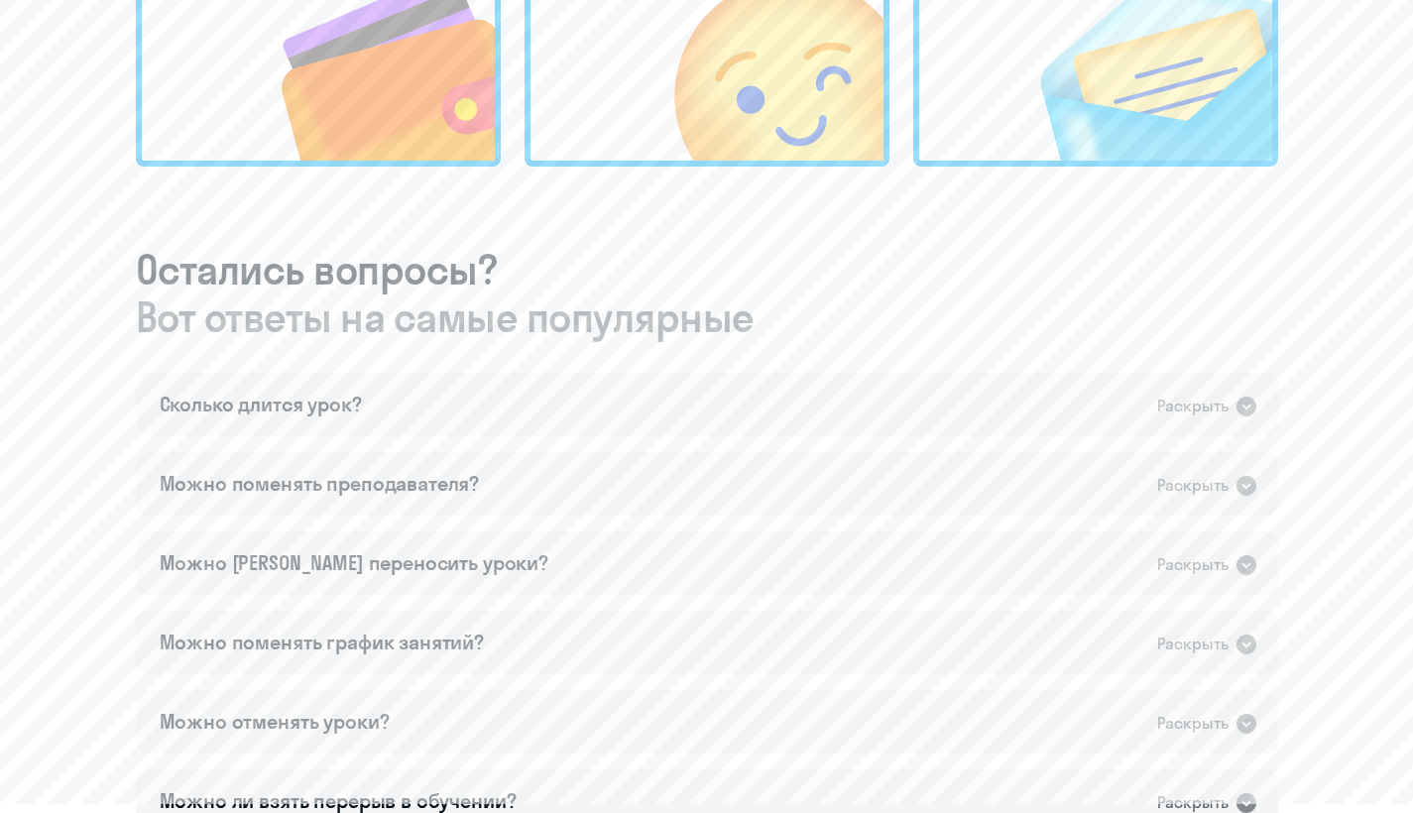
scroll to position [900, 0]
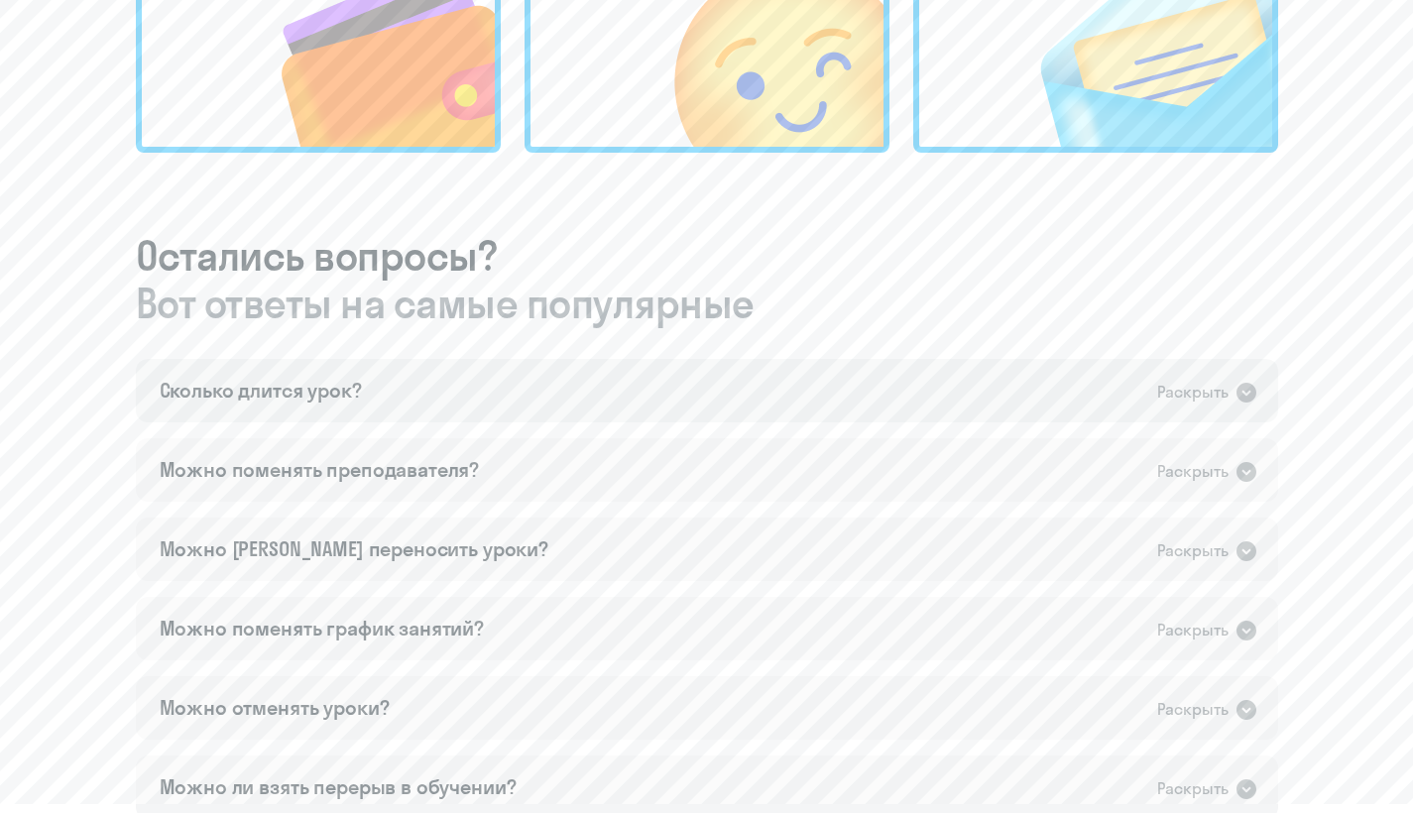
click at [872, 393] on icon at bounding box center [1247, 393] width 24 height 24
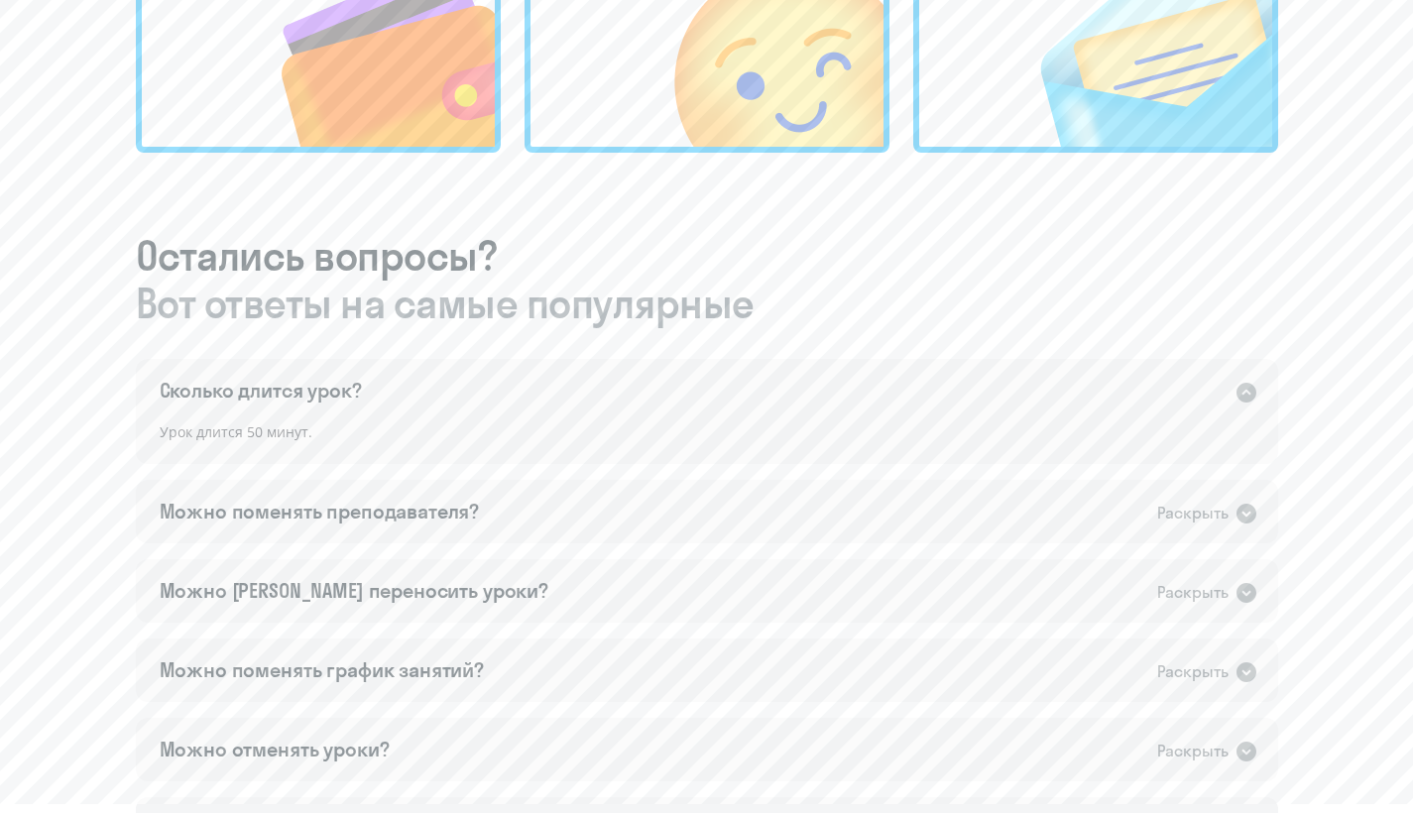
click at [872, 393] on icon at bounding box center [1247, 393] width 24 height 24
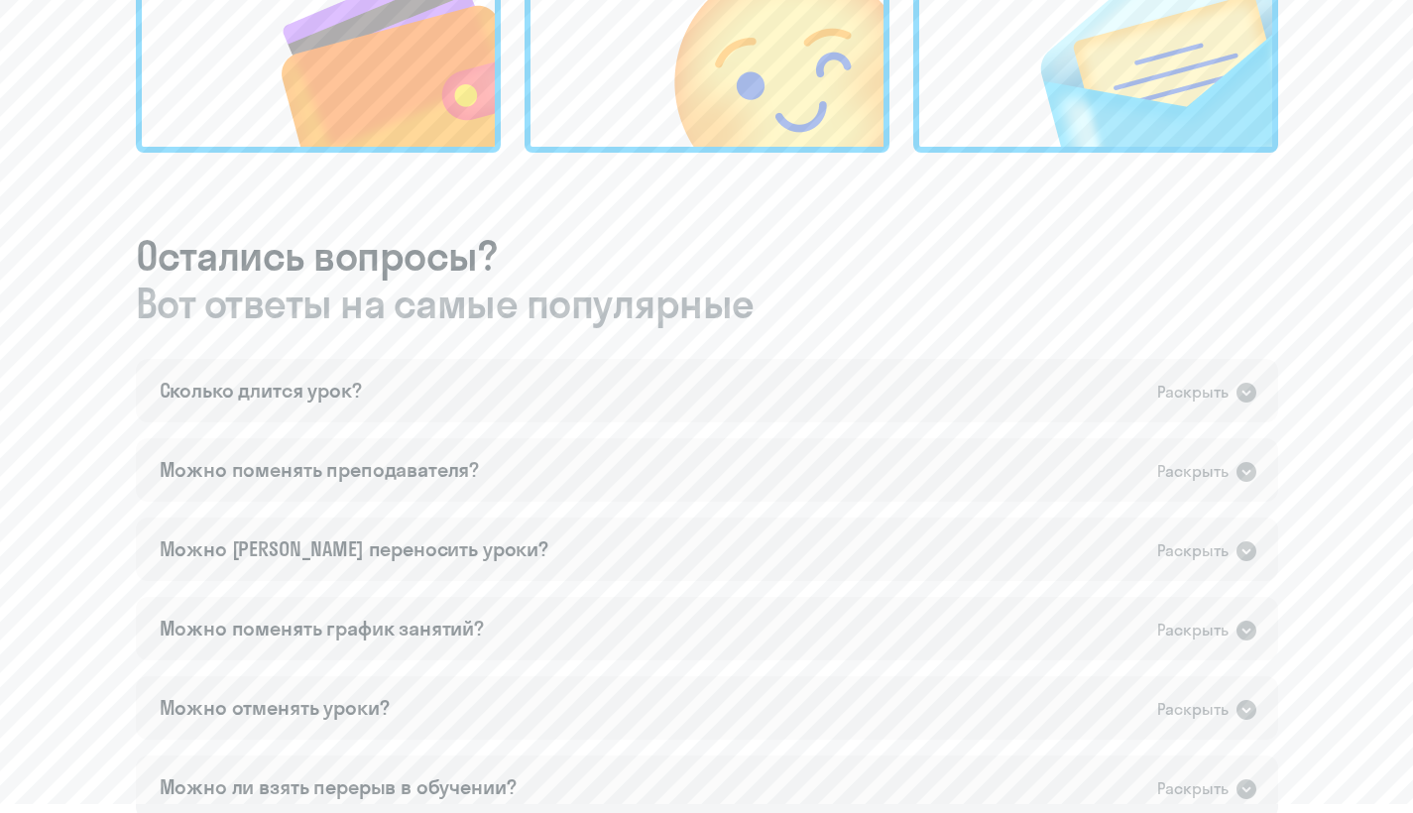
scroll to position [904, 0]
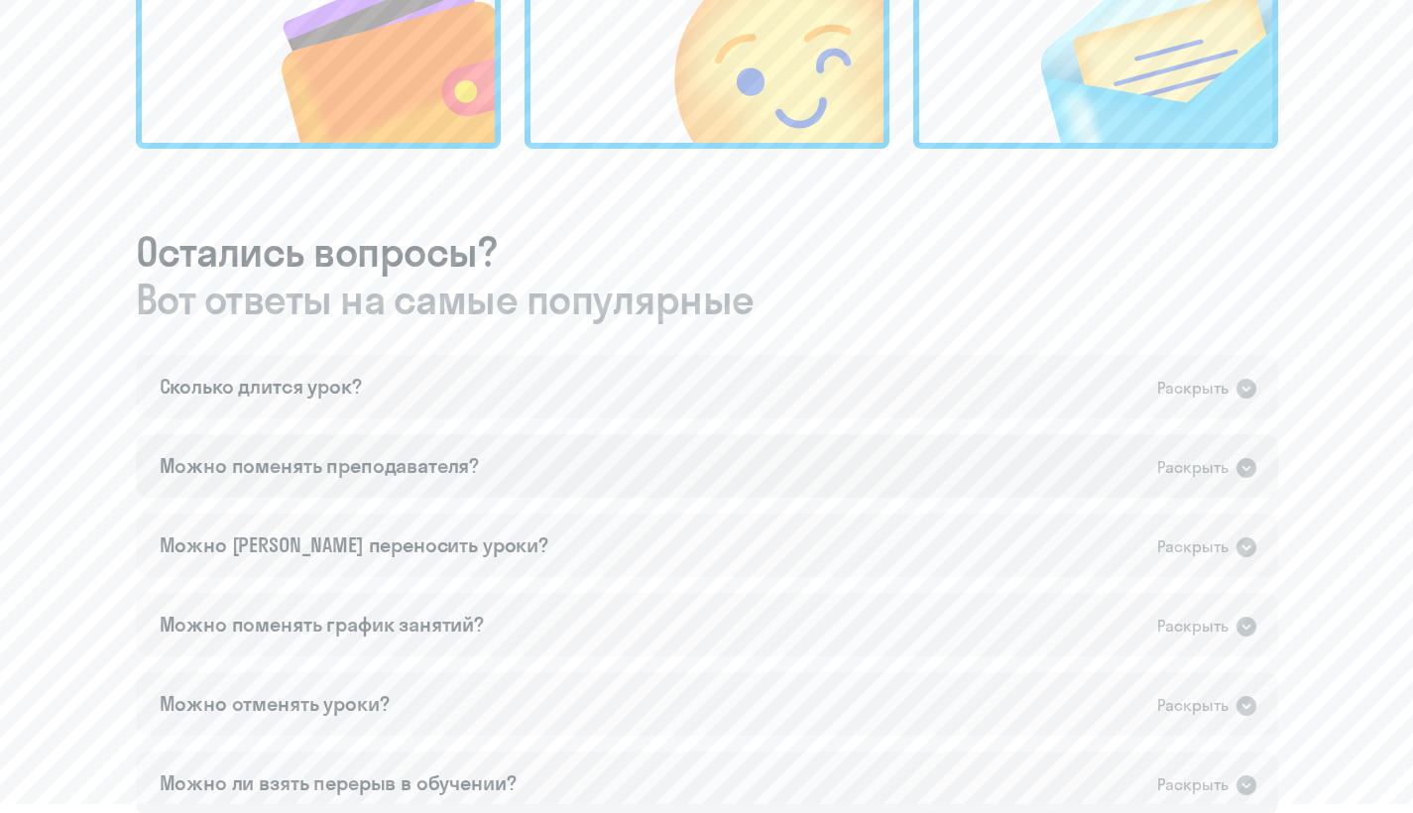
click at [872, 472] on icon at bounding box center [1247, 468] width 20 height 20
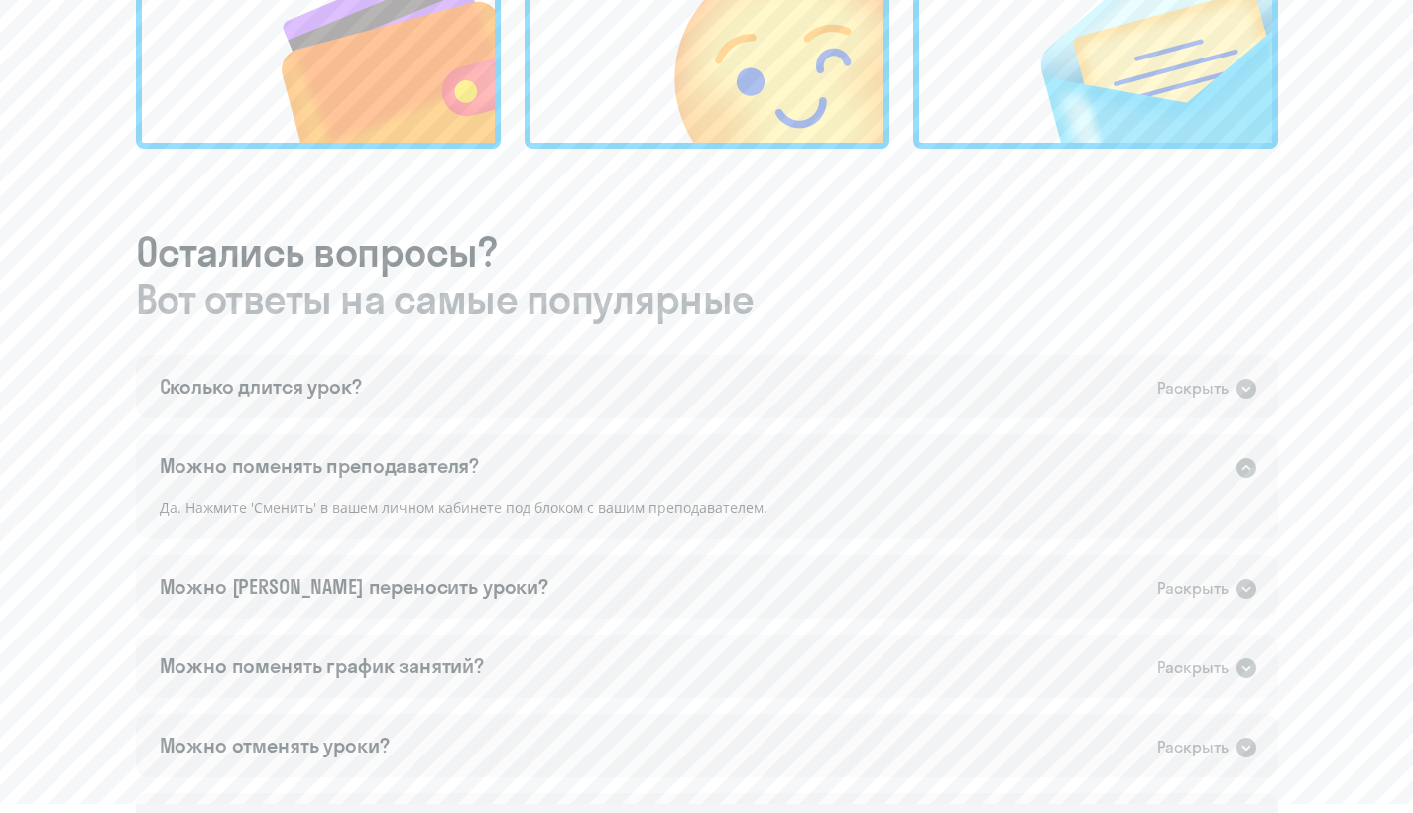
click at [872, 472] on icon at bounding box center [1247, 468] width 20 height 20
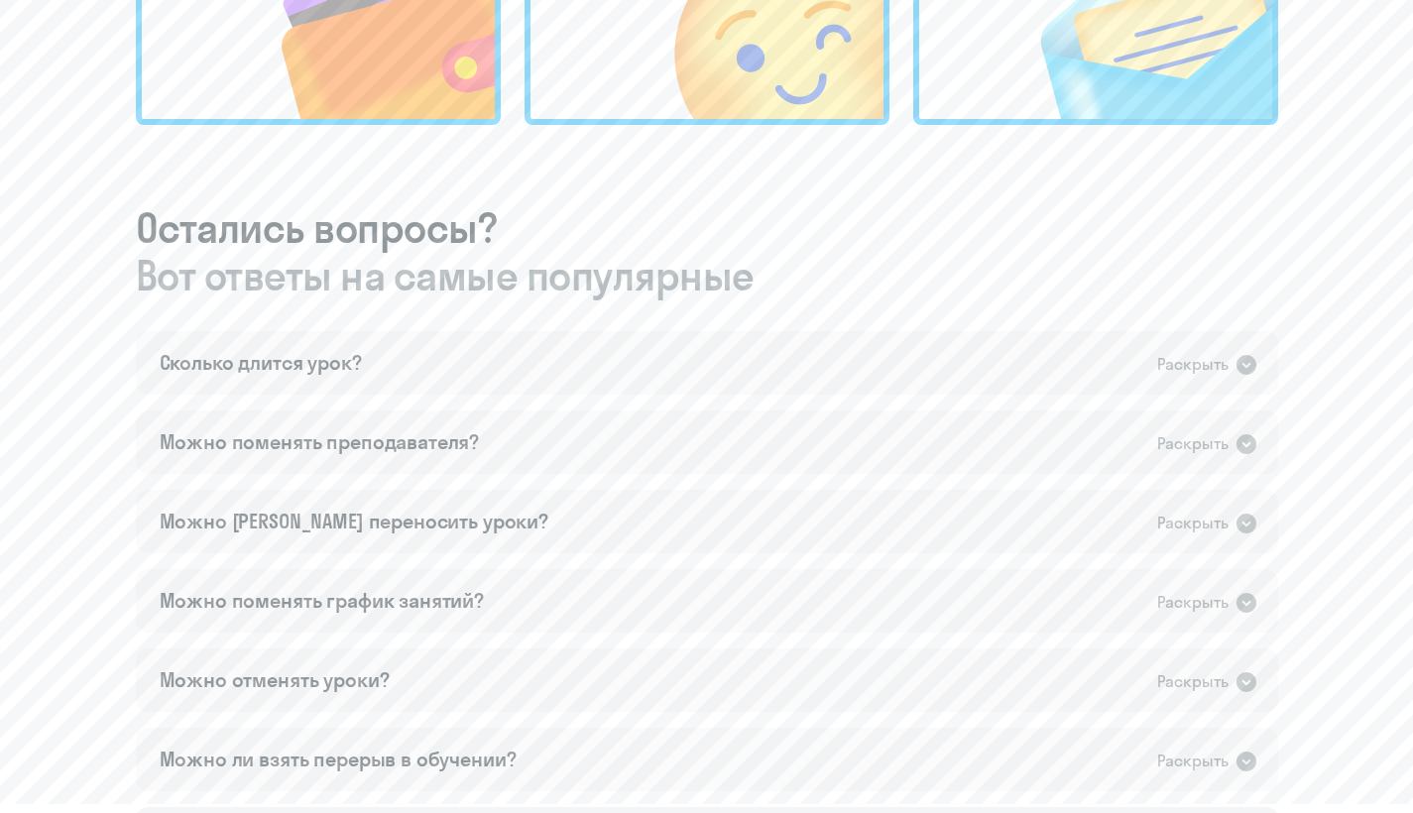
scroll to position [957, 0]
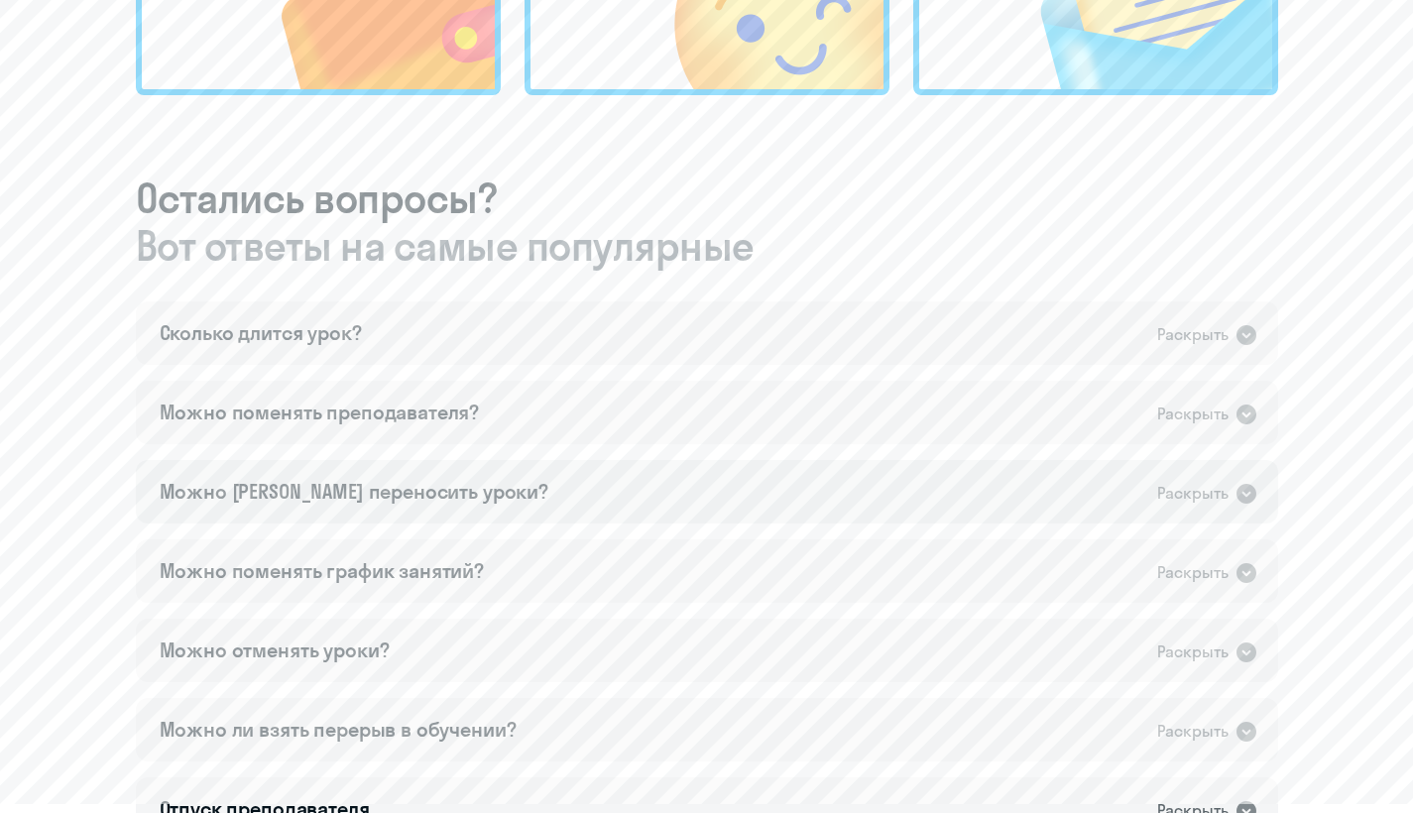
click at [872, 493] on icon at bounding box center [1247, 494] width 20 height 20
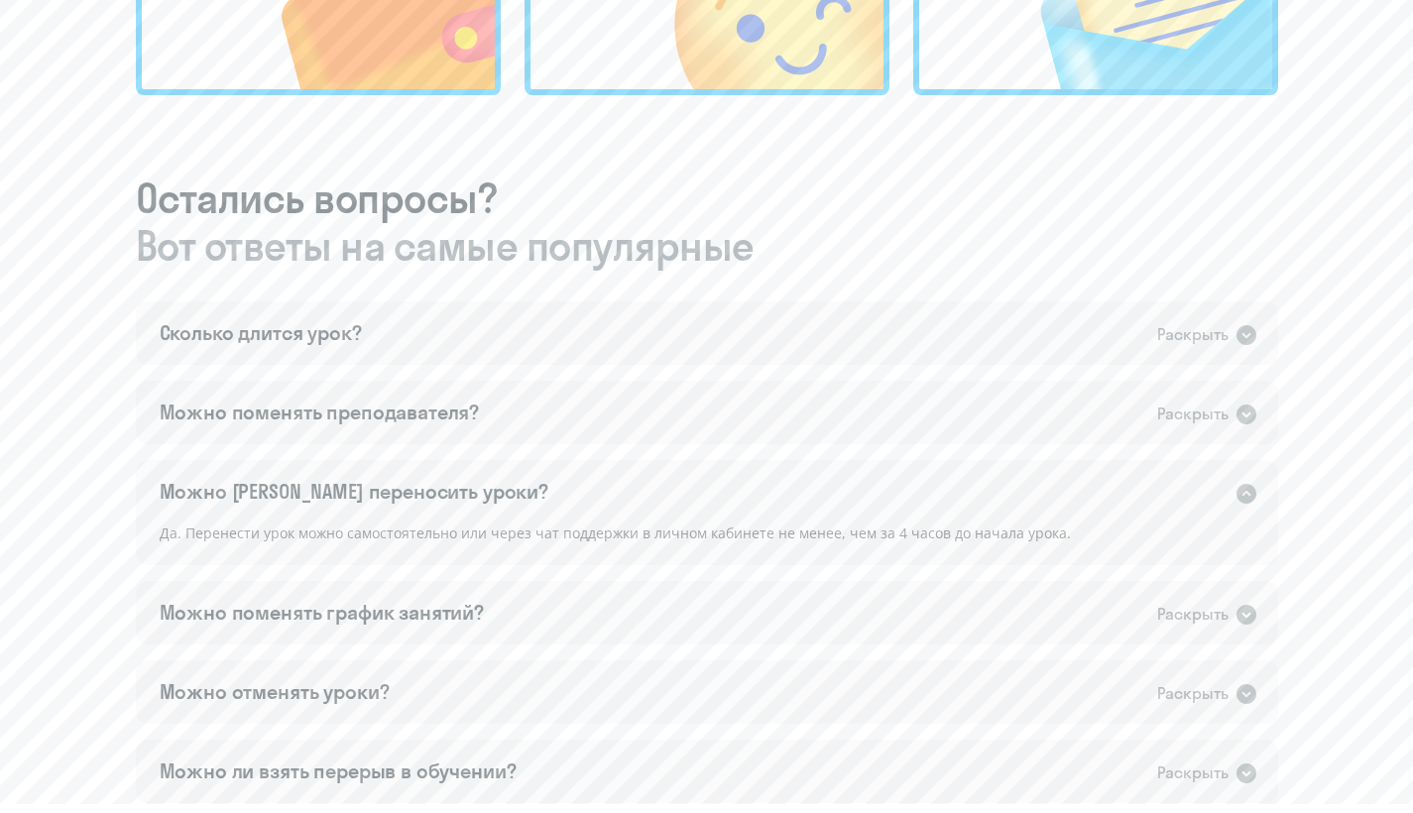
click at [872, 493] on icon at bounding box center [1247, 494] width 20 height 20
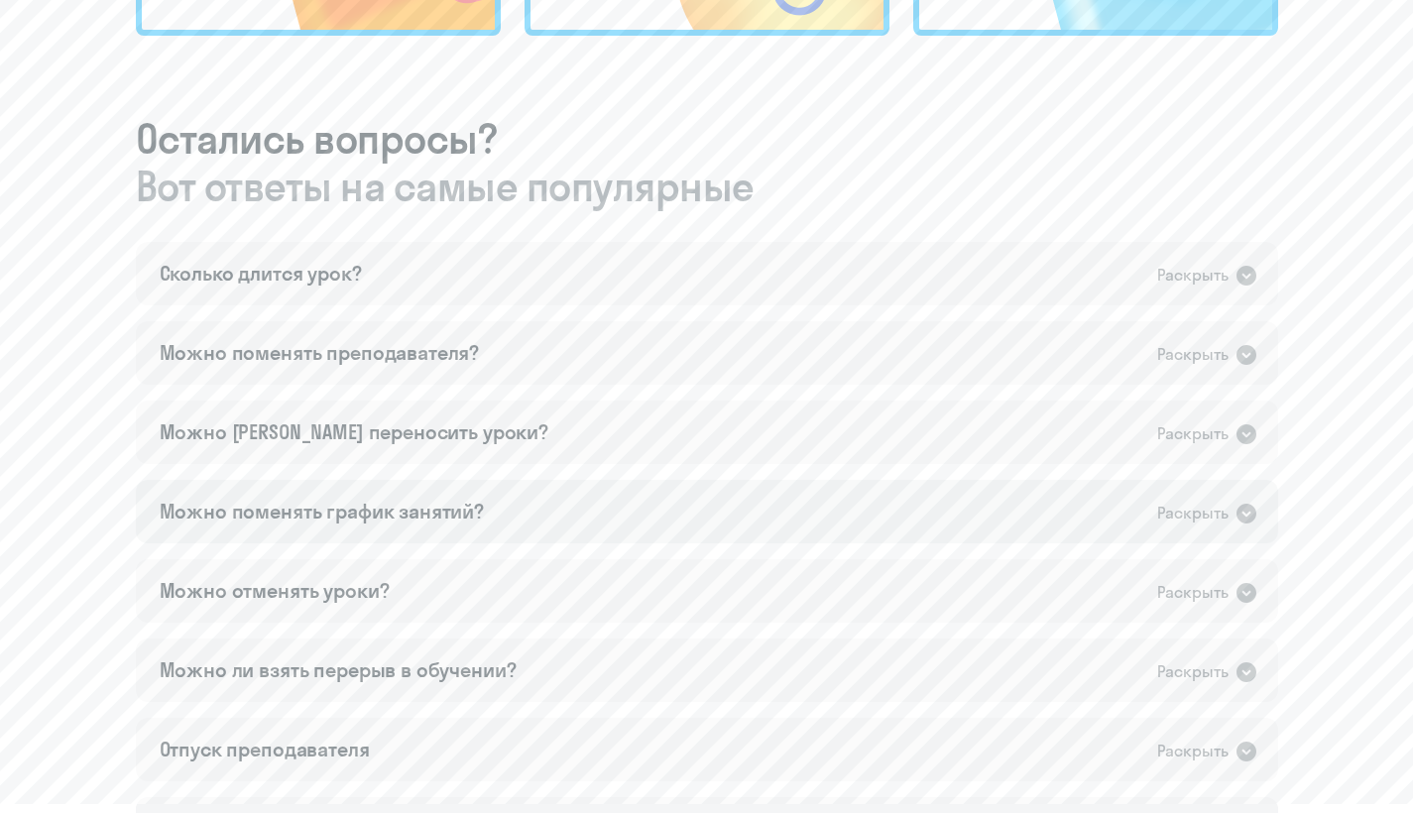
scroll to position [1036, 0]
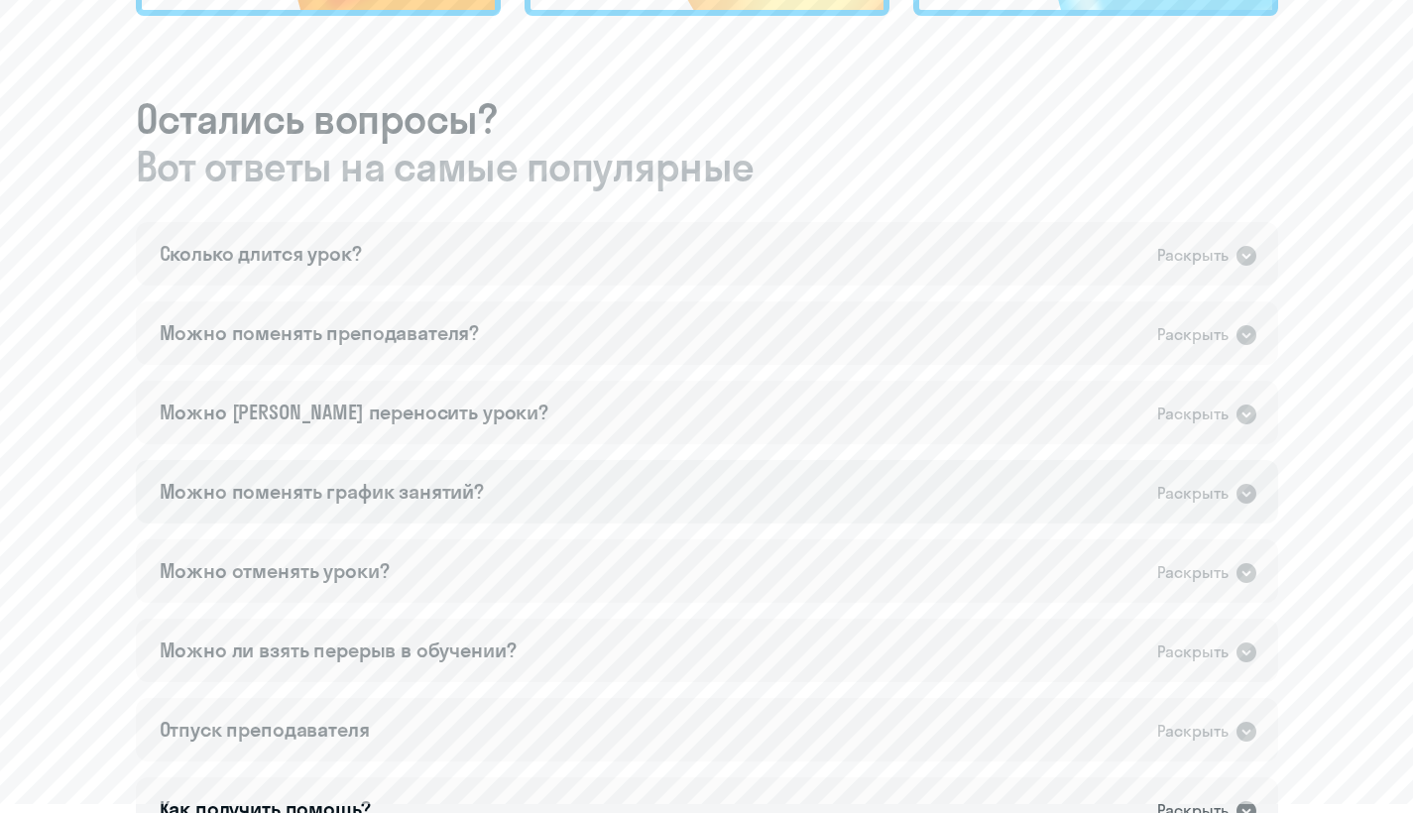
click at [872, 492] on icon at bounding box center [1247, 494] width 20 height 20
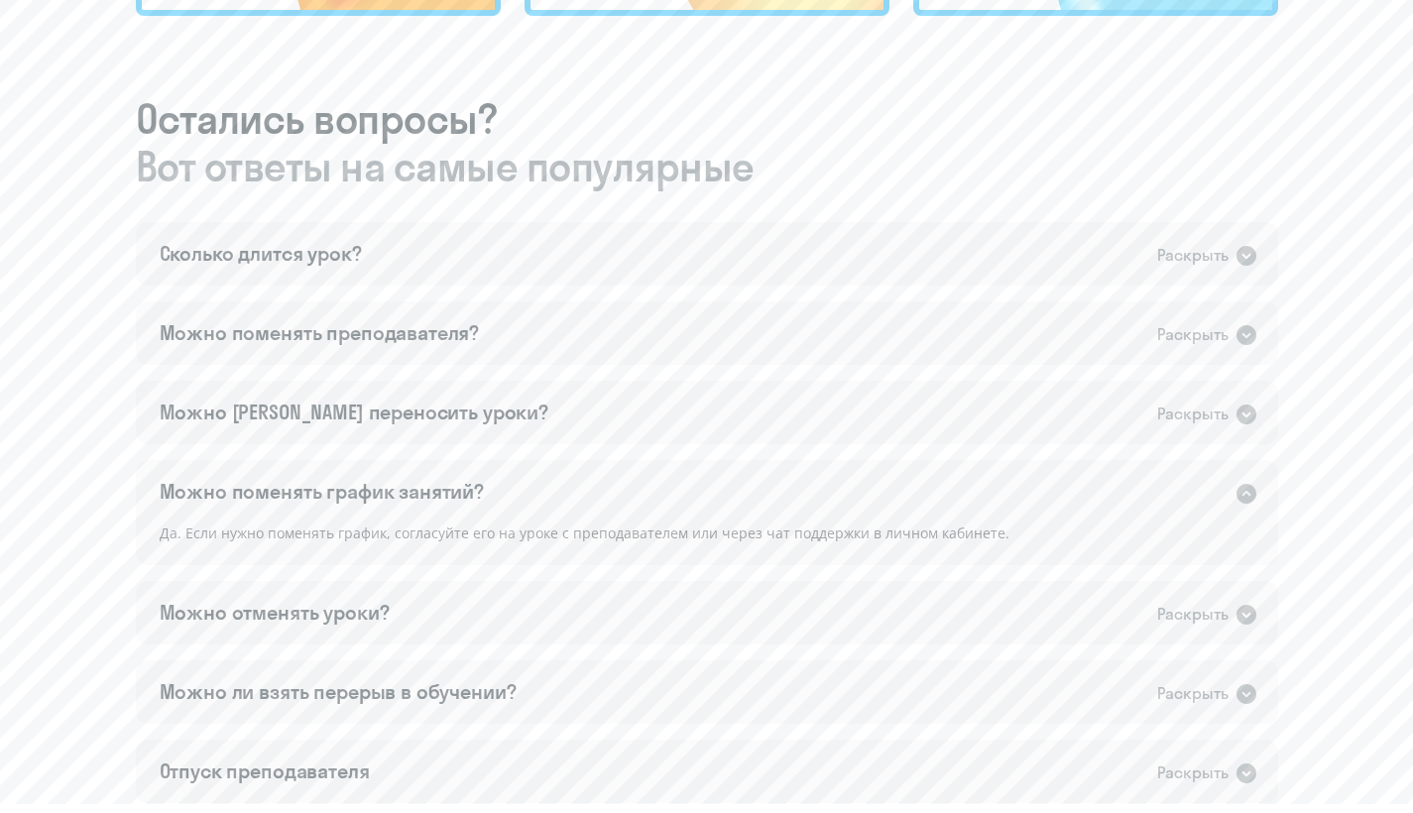
click at [872, 491] on icon at bounding box center [1247, 494] width 20 height 20
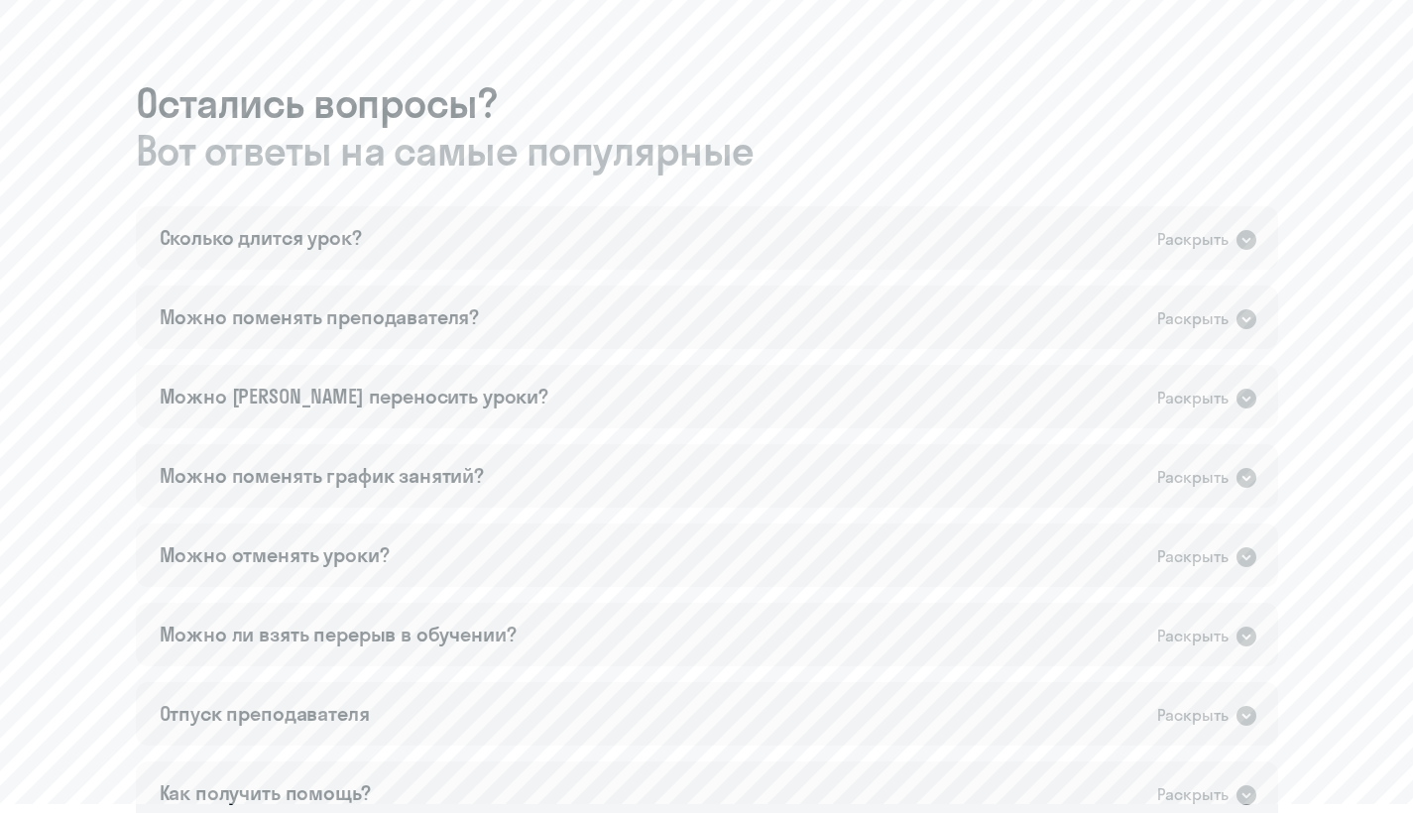
scroll to position [1220, 0]
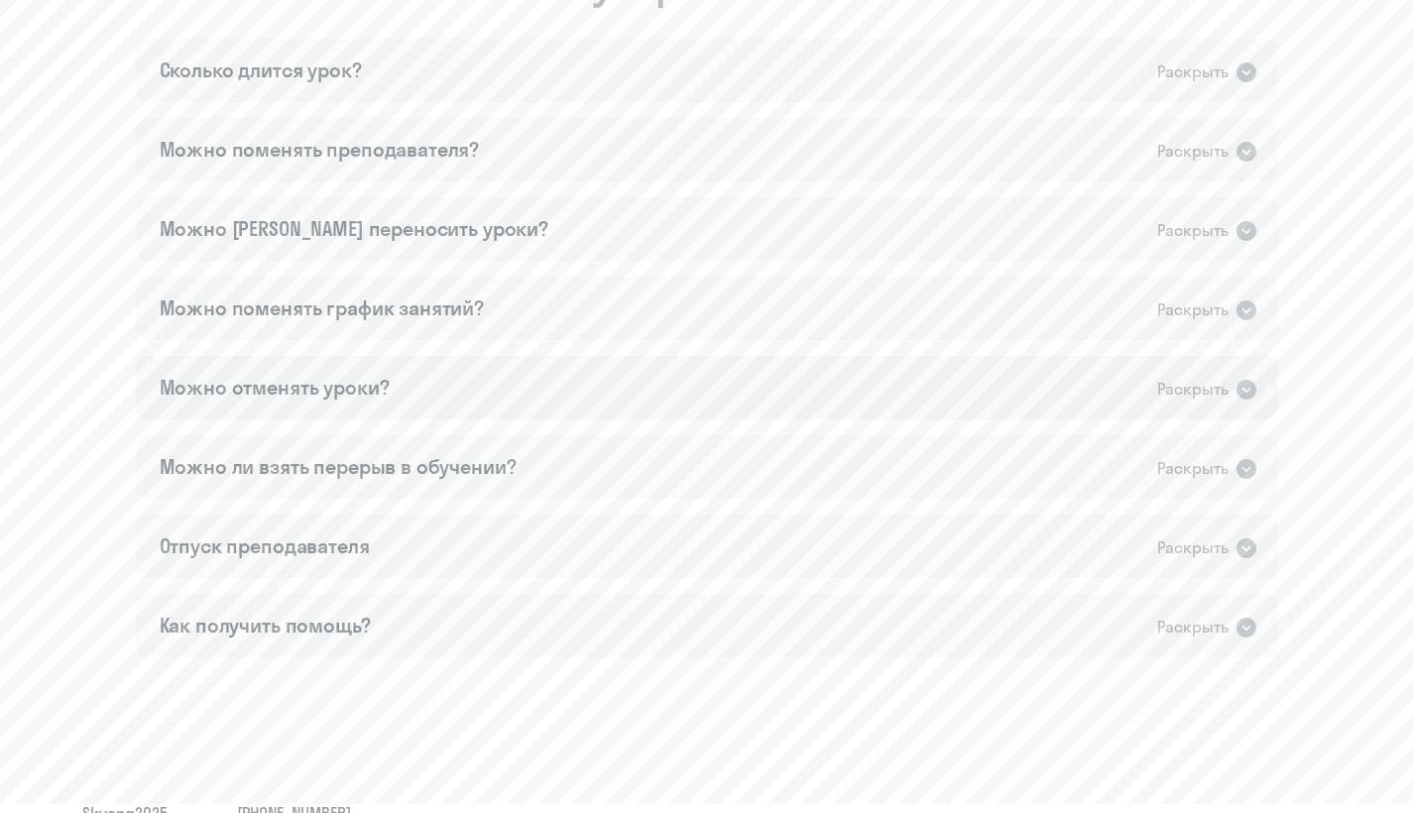
click at [872, 389] on icon at bounding box center [1247, 390] width 20 height 20
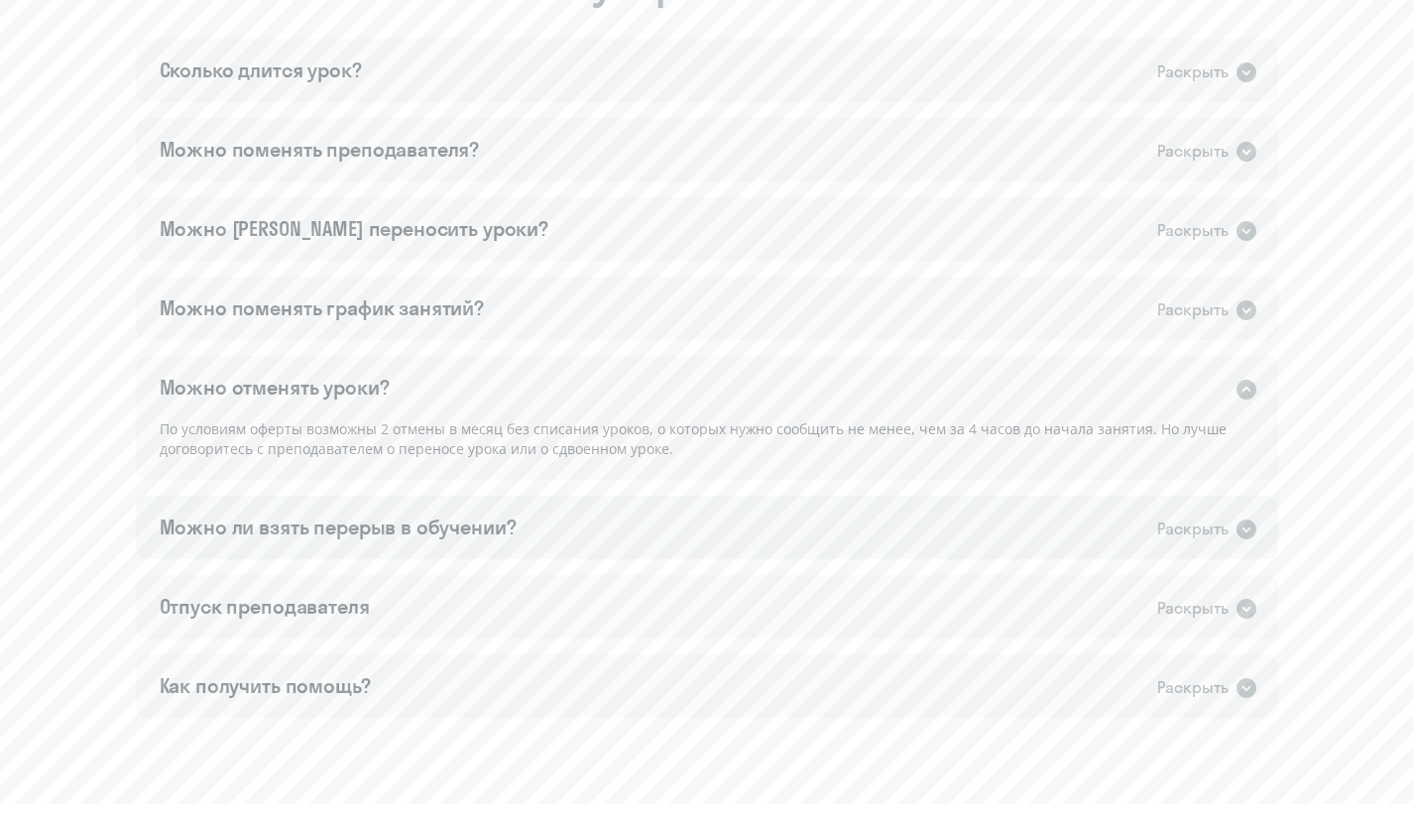
click at [872, 524] on icon at bounding box center [1247, 530] width 20 height 20
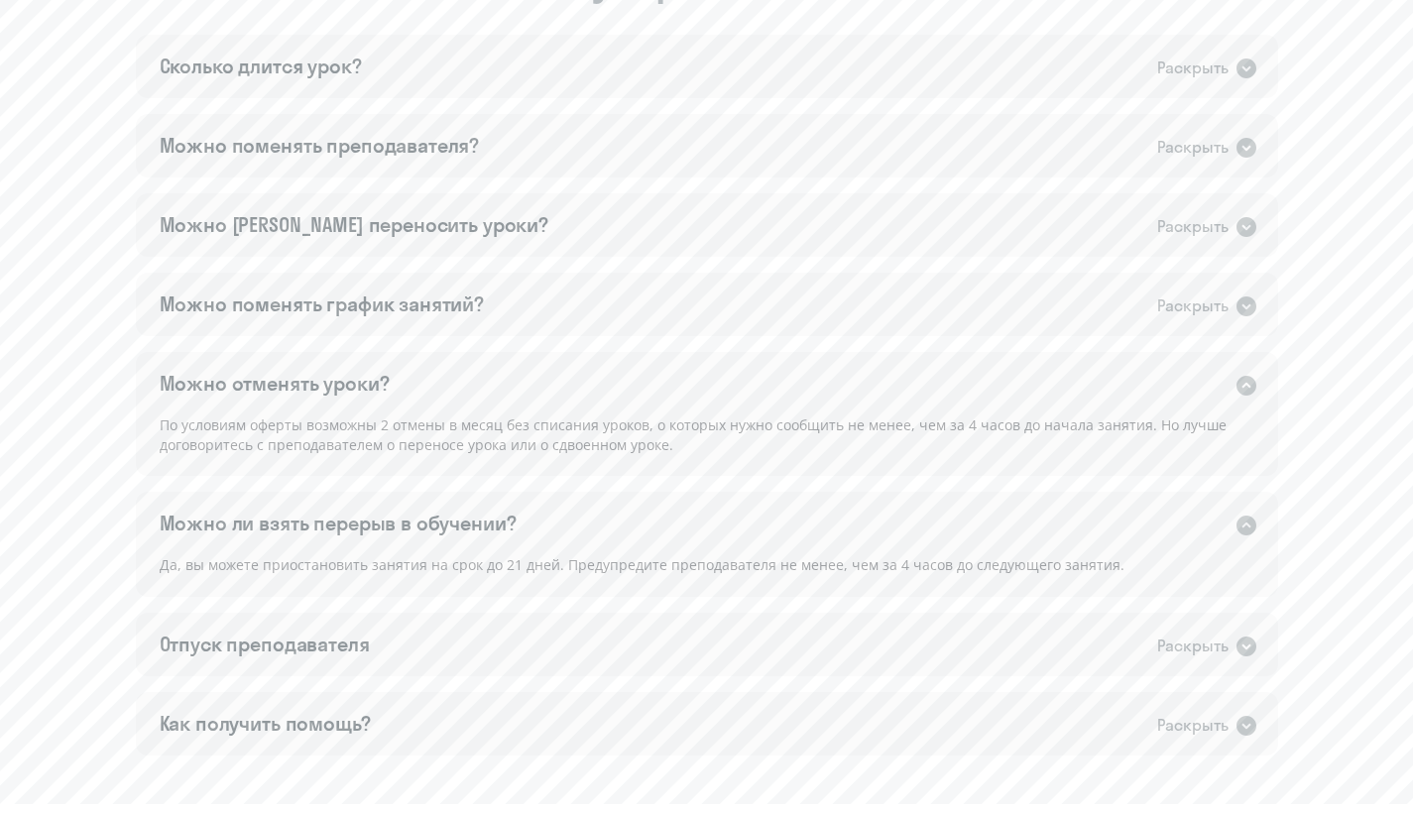
scroll to position [1340, 0]
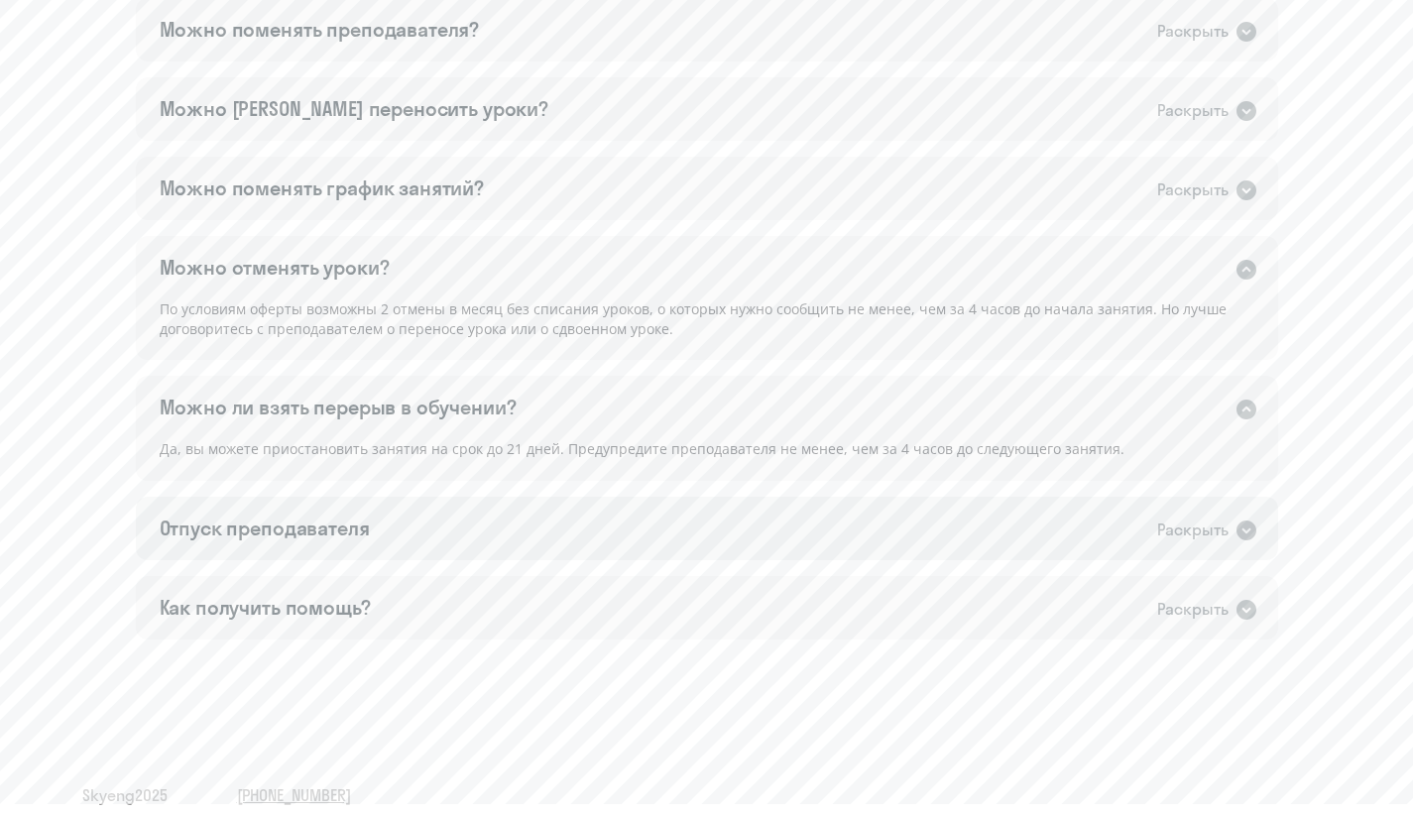
click at [872, 532] on icon at bounding box center [1247, 531] width 20 height 20
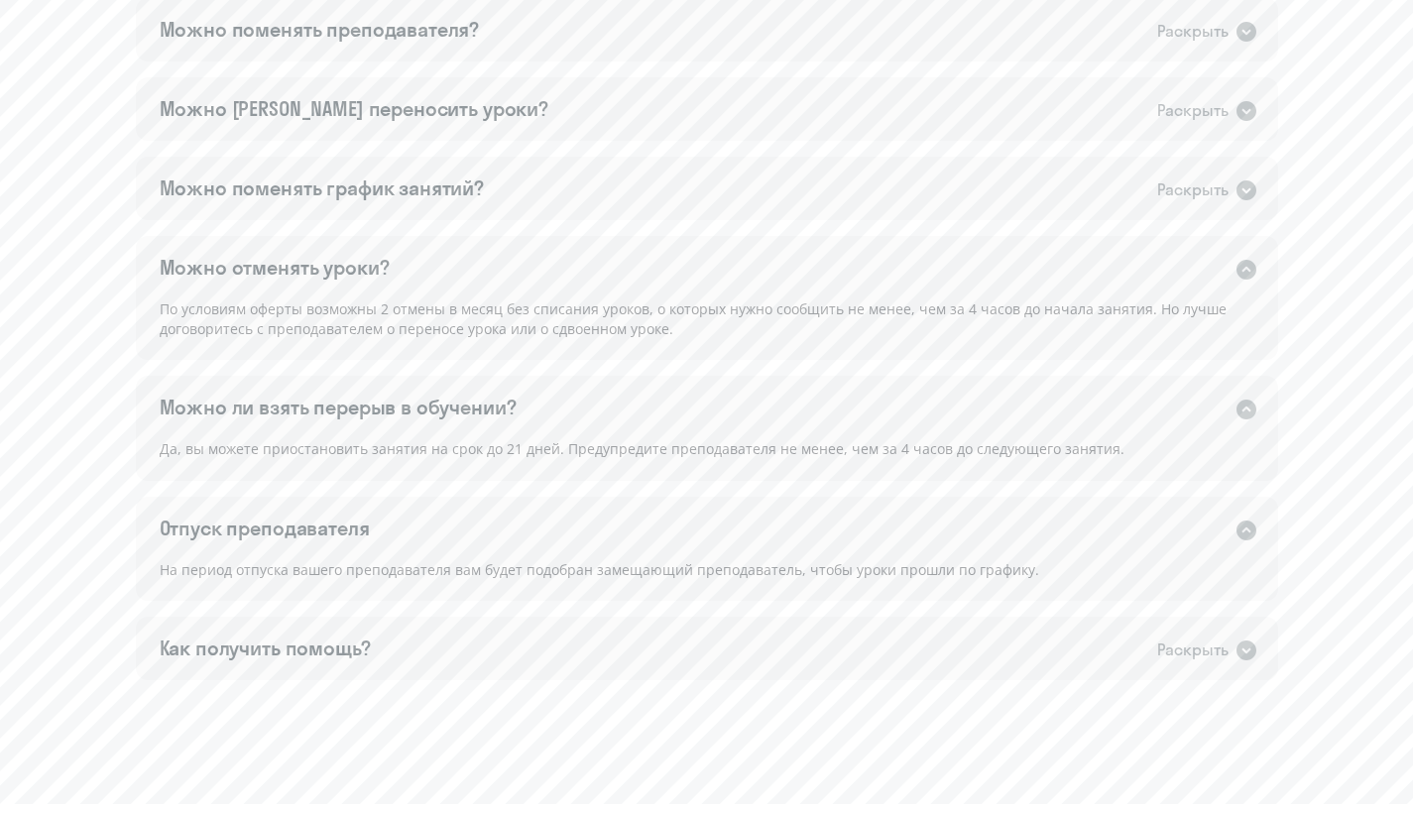
click at [872, 531] on icon at bounding box center [1247, 531] width 20 height 20
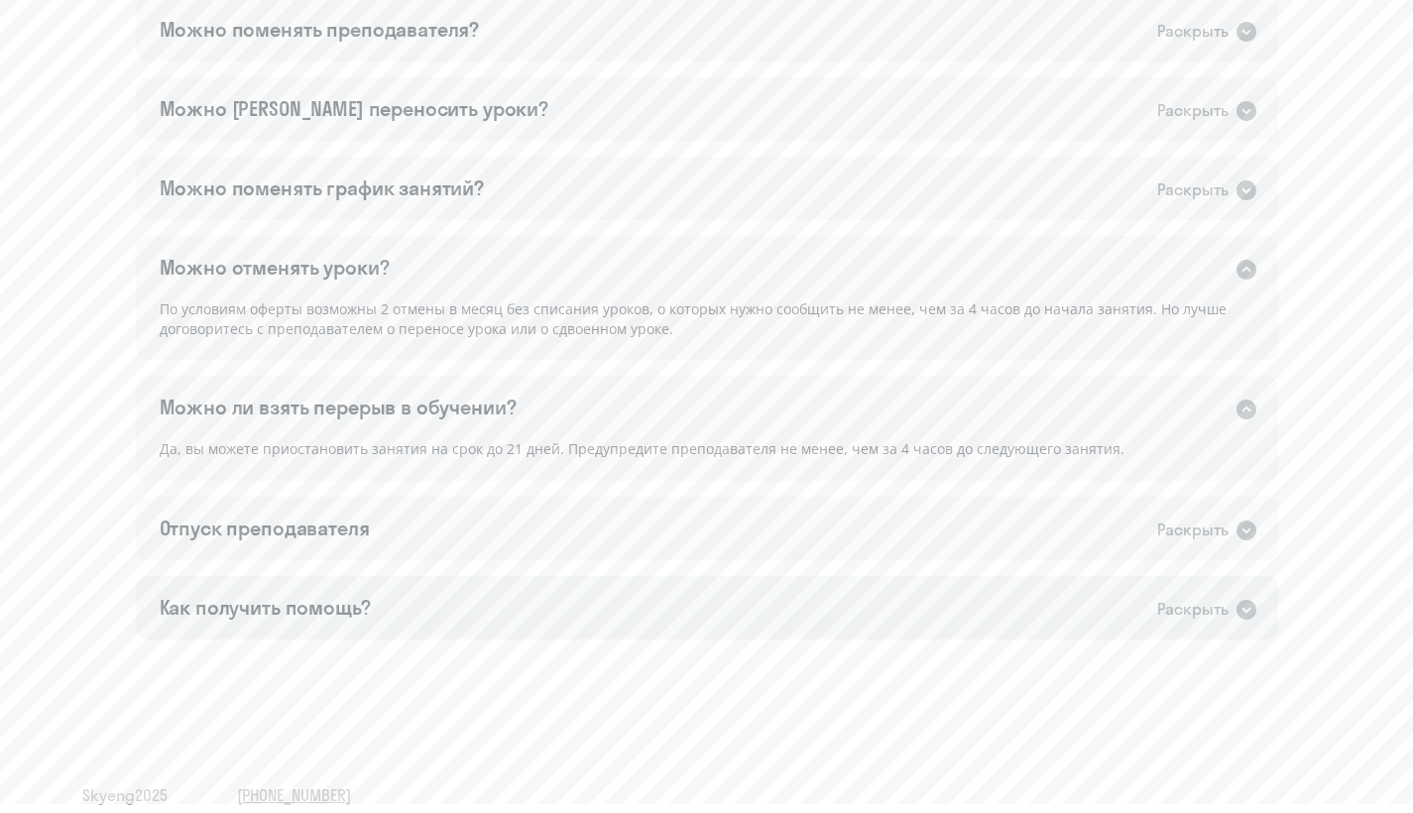
click at [872, 604] on icon at bounding box center [1247, 610] width 20 height 20
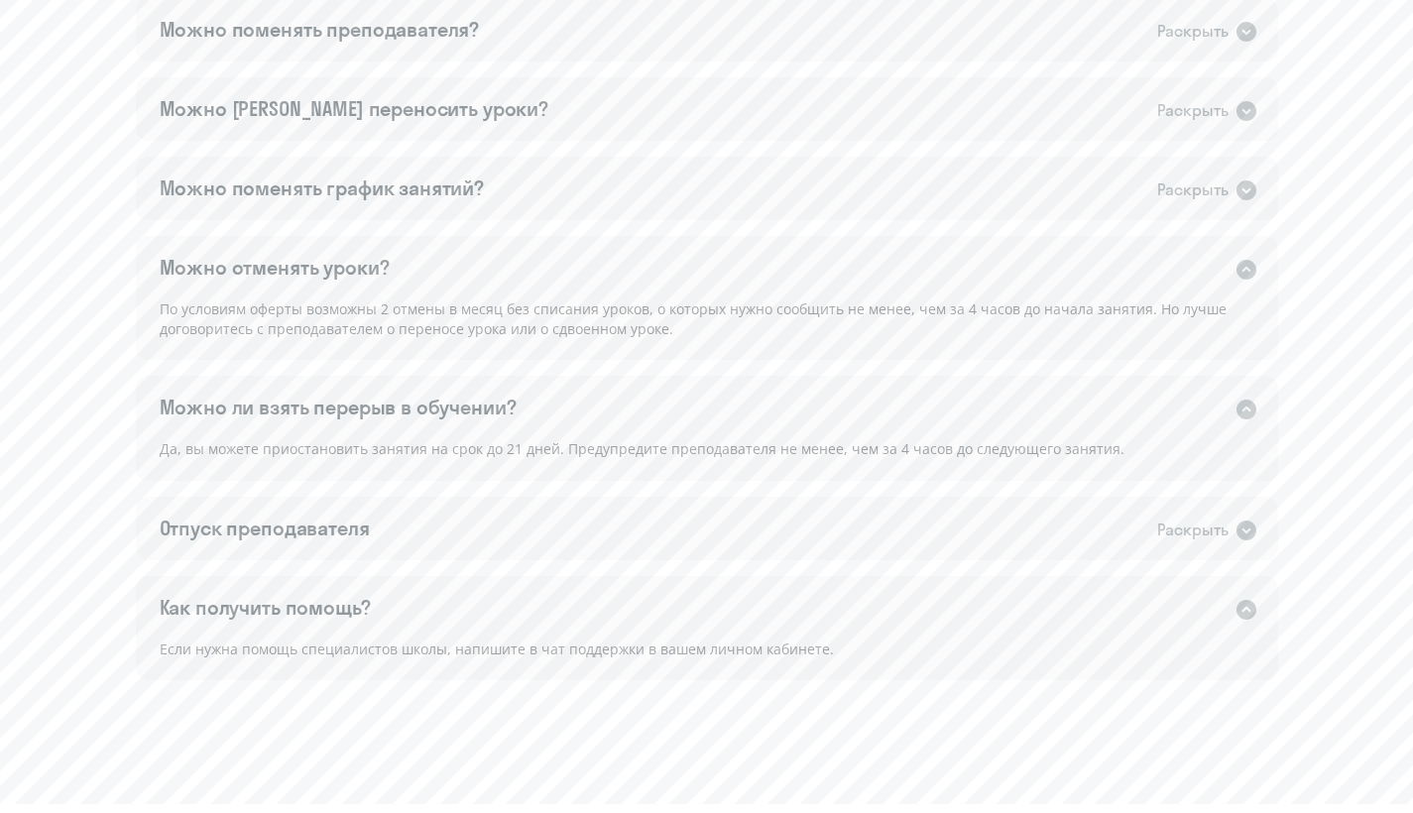
click at [872, 604] on icon at bounding box center [1247, 610] width 20 height 20
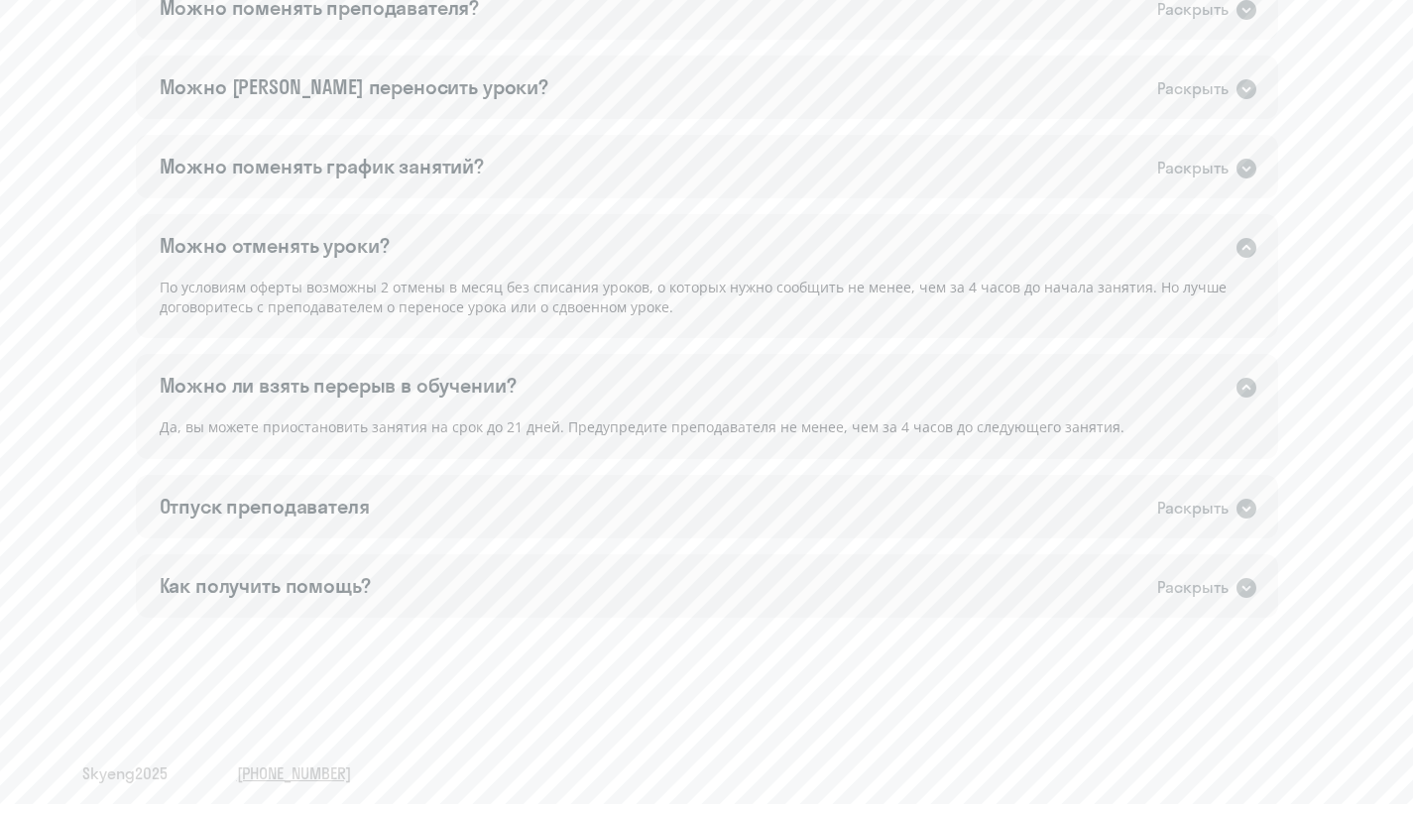
scroll to position [0, 0]
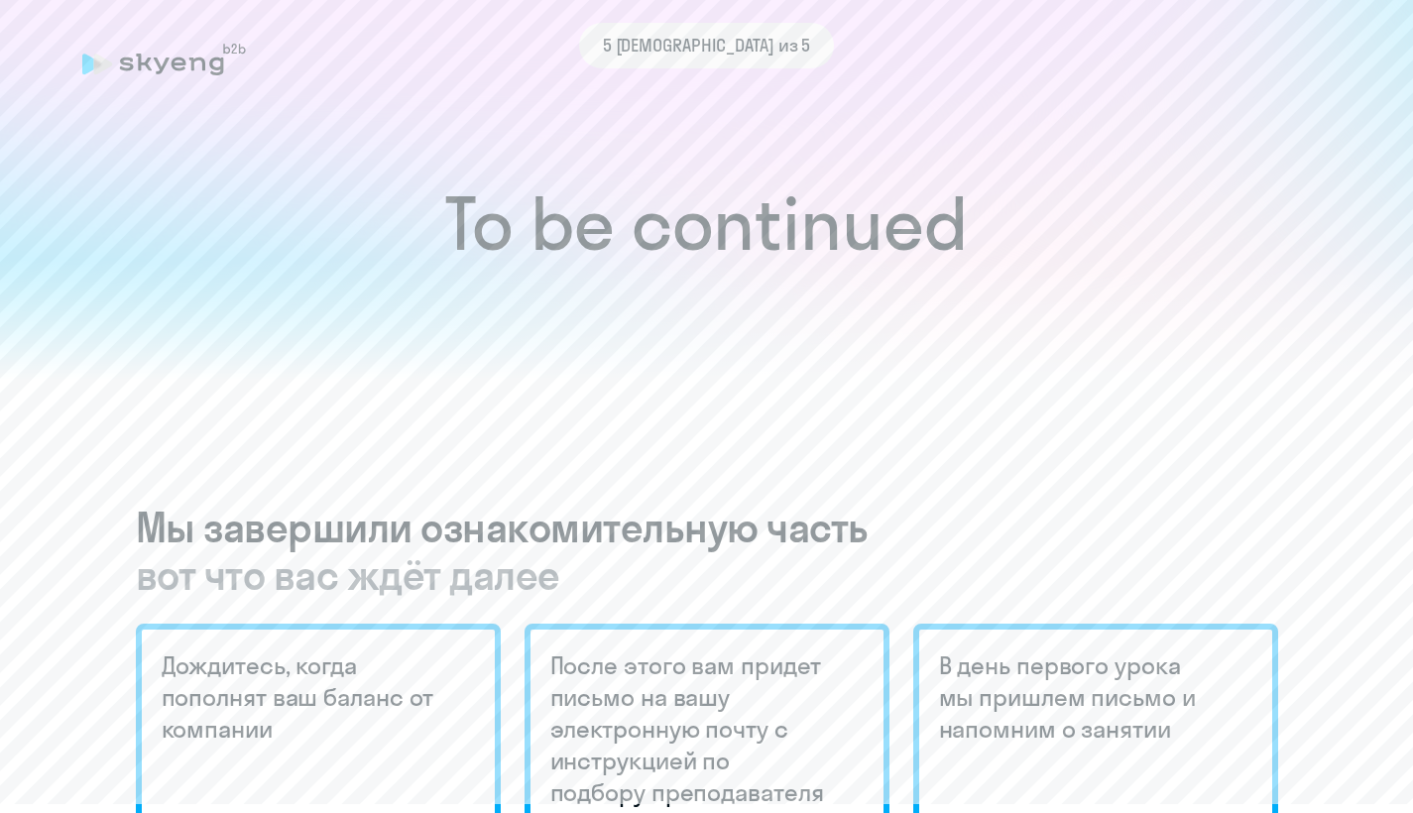
click at [665, 223] on h1 "To be continued" at bounding box center [707, 223] width 1334 height 69
